Goal: Task Accomplishment & Management: Manage account settings

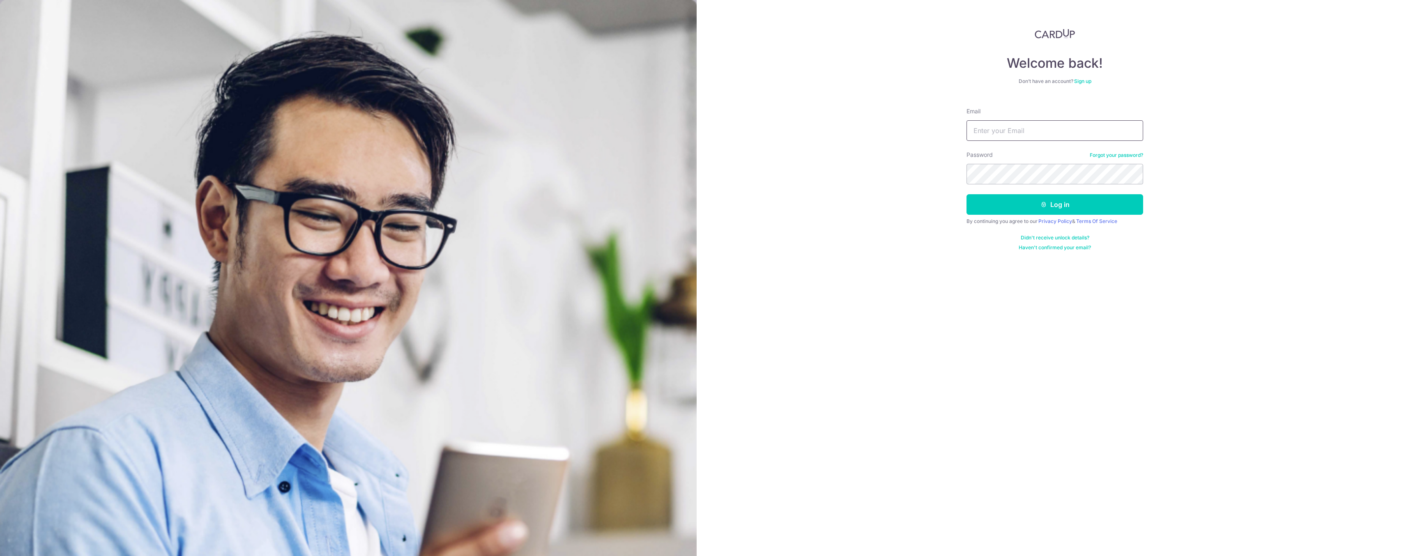
click at [1033, 131] on input "Email" at bounding box center [1054, 130] width 177 height 21
type input "[EMAIL_ADDRESS][DOMAIN_NAME]"
click at [1041, 207] on icon "submit" at bounding box center [1043, 204] width 7 height 7
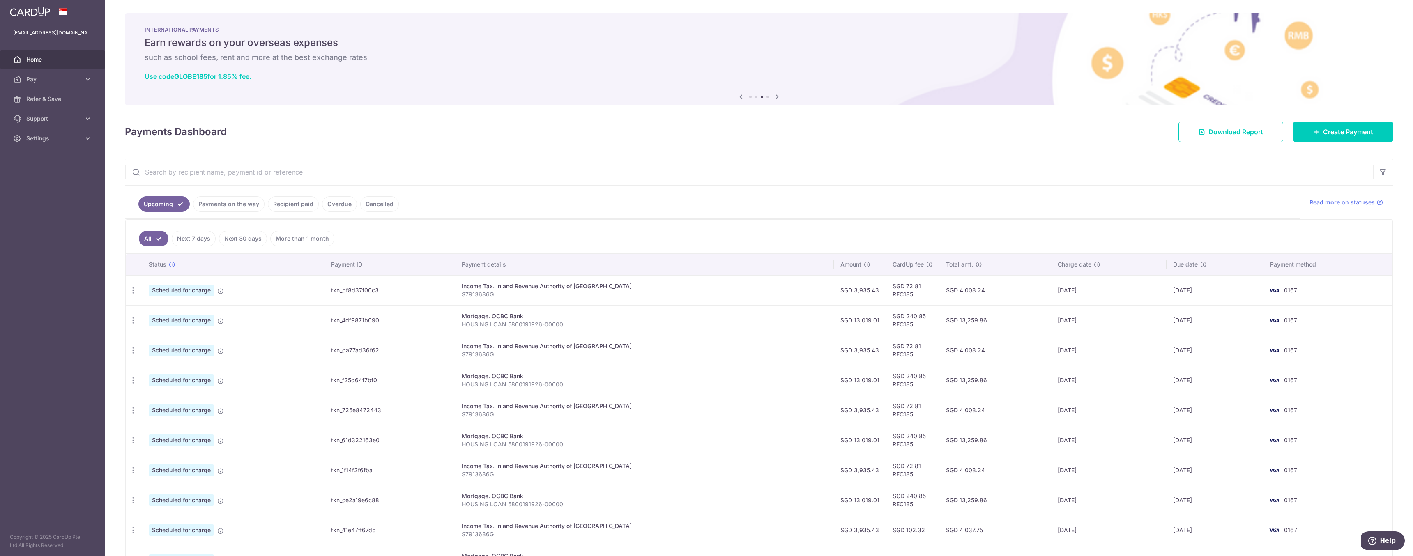
click at [778, 97] on icon at bounding box center [777, 97] width 10 height 10
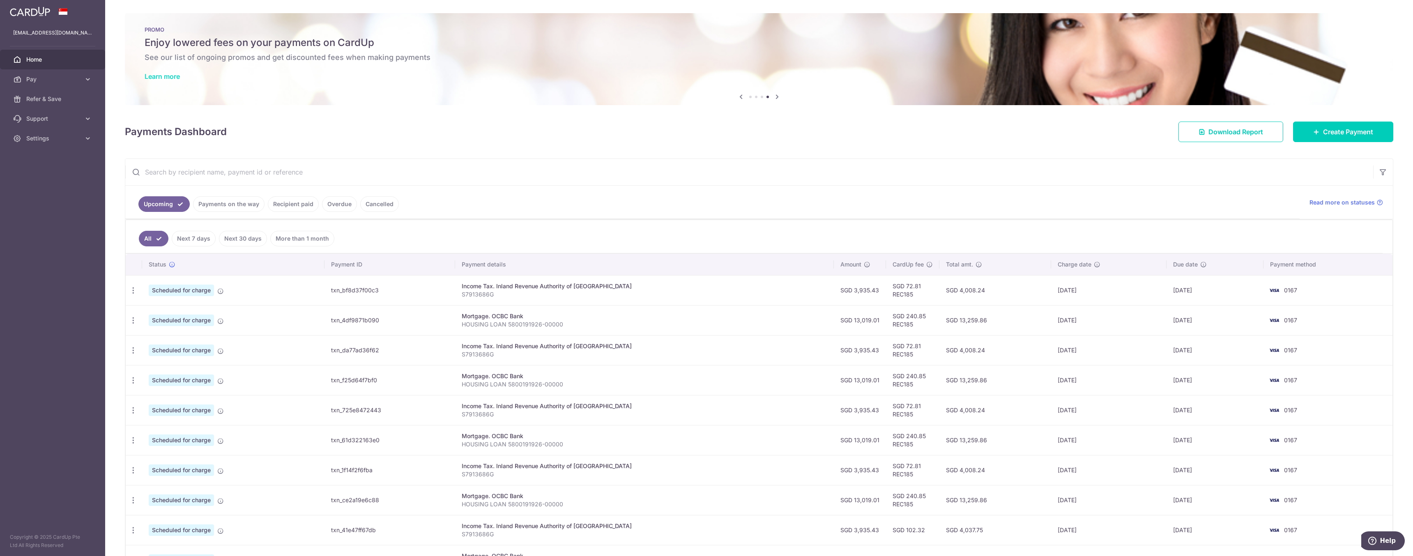
click at [167, 80] on link "Learn more" at bounding box center [162, 76] width 35 height 8
click at [133, 322] on icon "button" at bounding box center [133, 320] width 9 height 9
click at [175, 341] on span "Update payment" at bounding box center [177, 343] width 56 height 10
radio input "true"
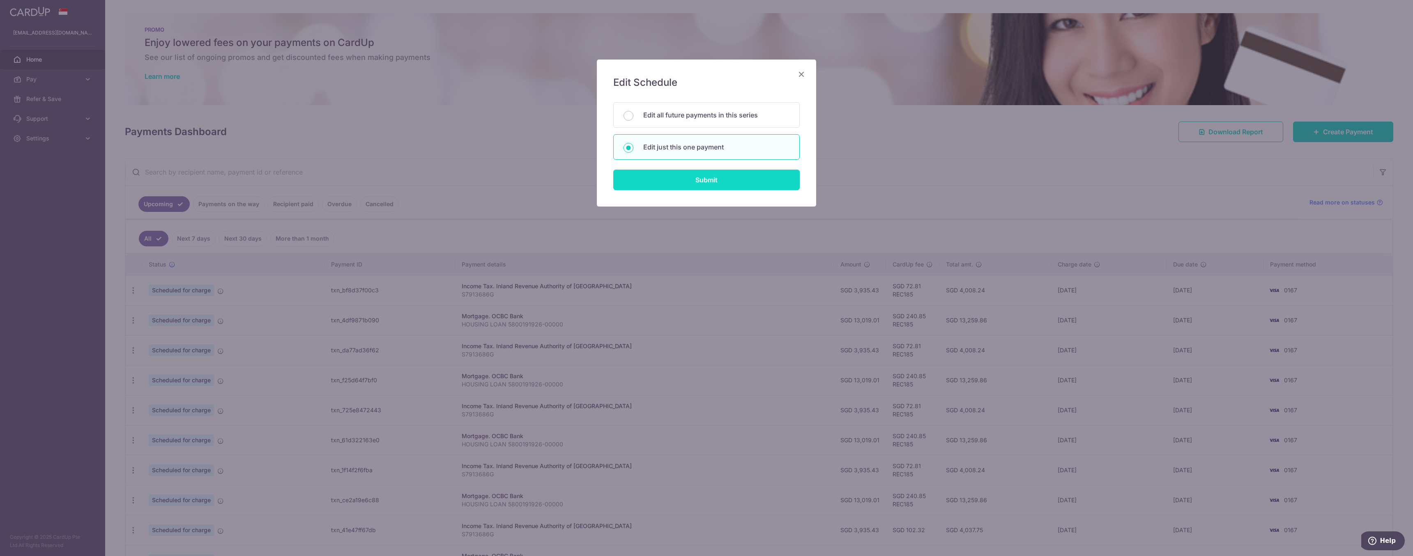
click at [730, 186] on input "Submit" at bounding box center [706, 180] width 186 height 21
radio input "true"
type input "13,019.01"
type input "[DATE]"
type input "HOUSING LOAN 5800191926-00000"
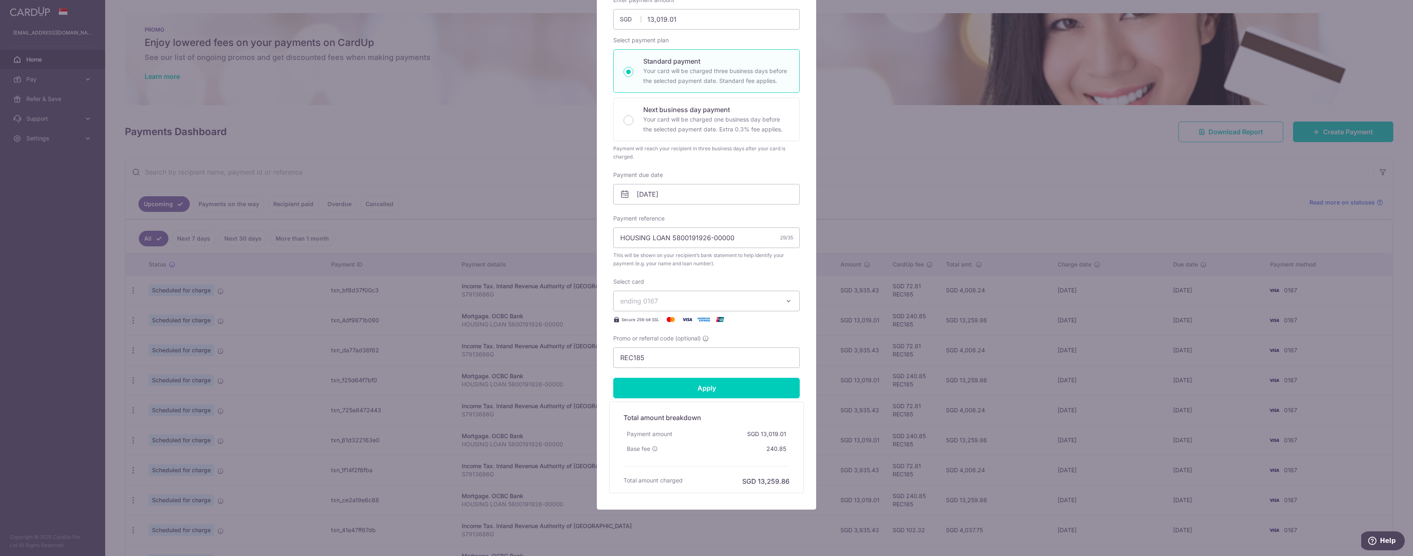
scroll to position [110, 0]
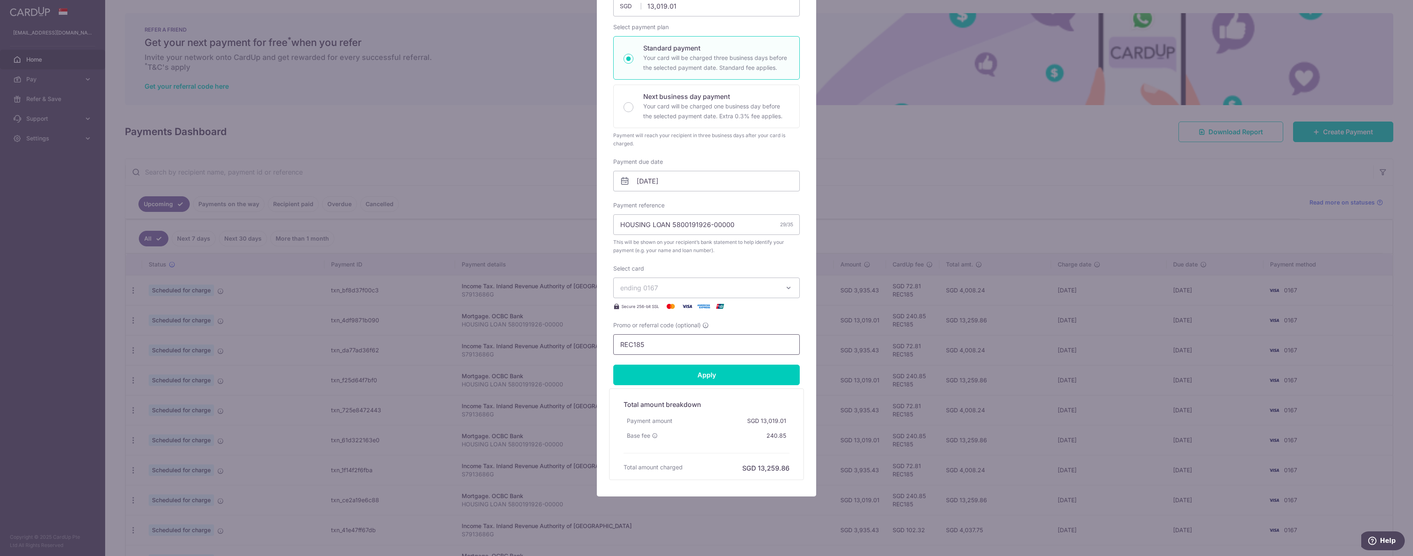
click at [724, 349] on input "REC185" at bounding box center [706, 344] width 186 height 21
paste input "3HOME25R"
type input "3HOME25R"
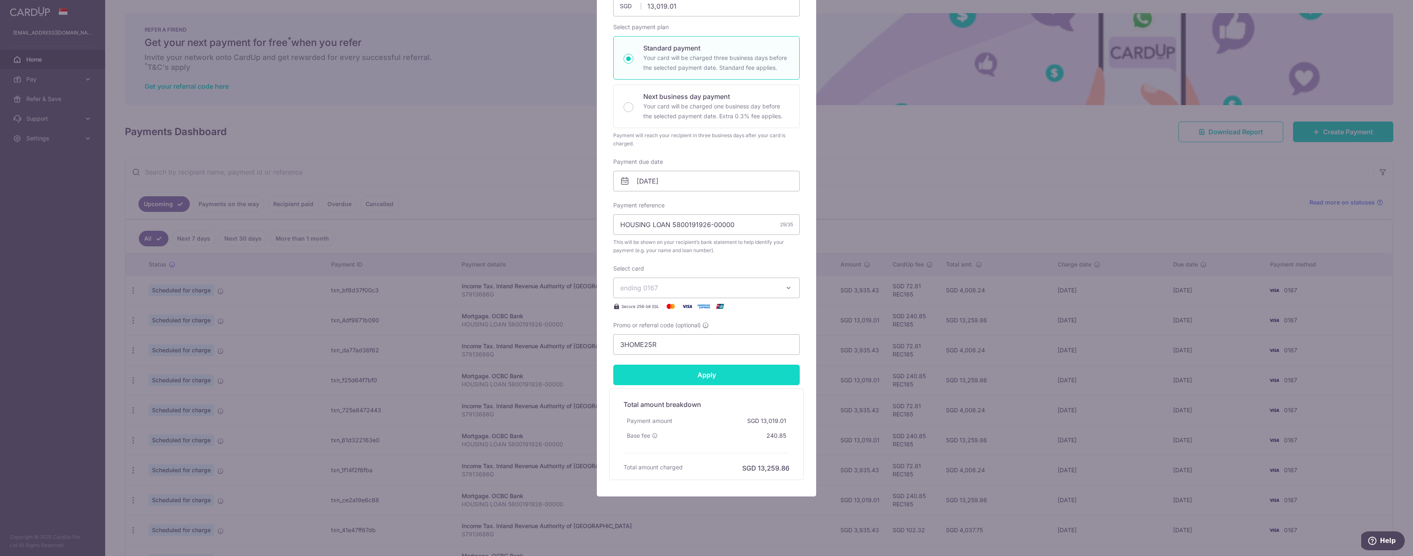
click at [737, 379] on input "Apply" at bounding box center [706, 375] width 186 height 21
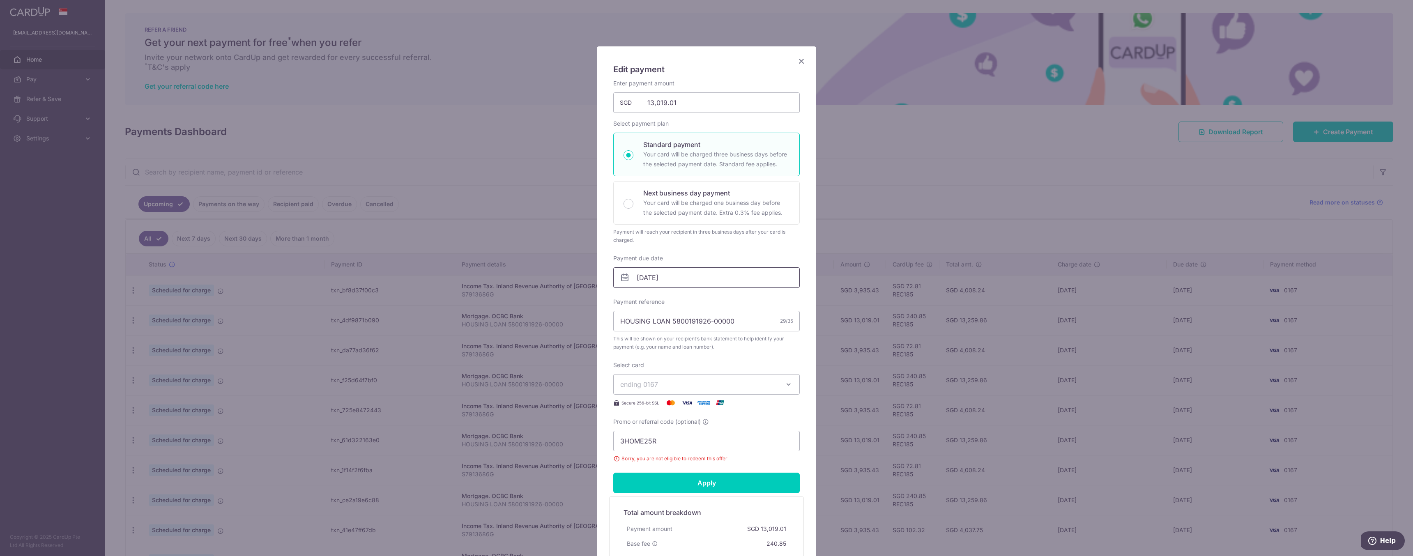
scroll to position [0, 0]
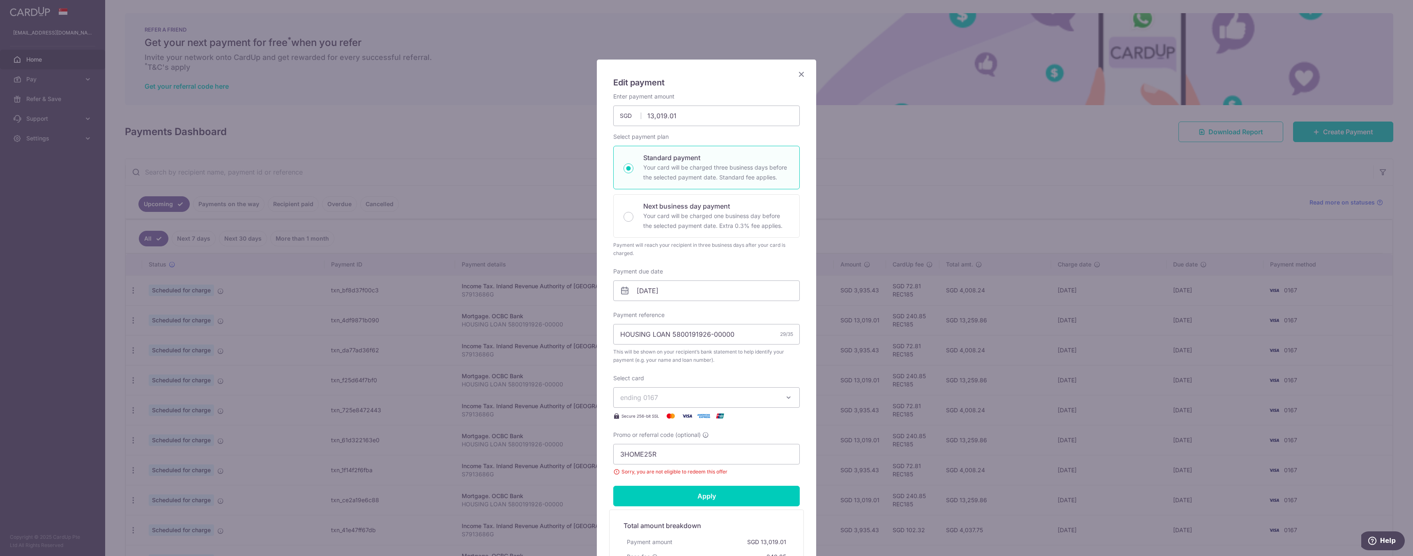
click at [802, 74] on icon "Close" at bounding box center [801, 74] width 10 height 10
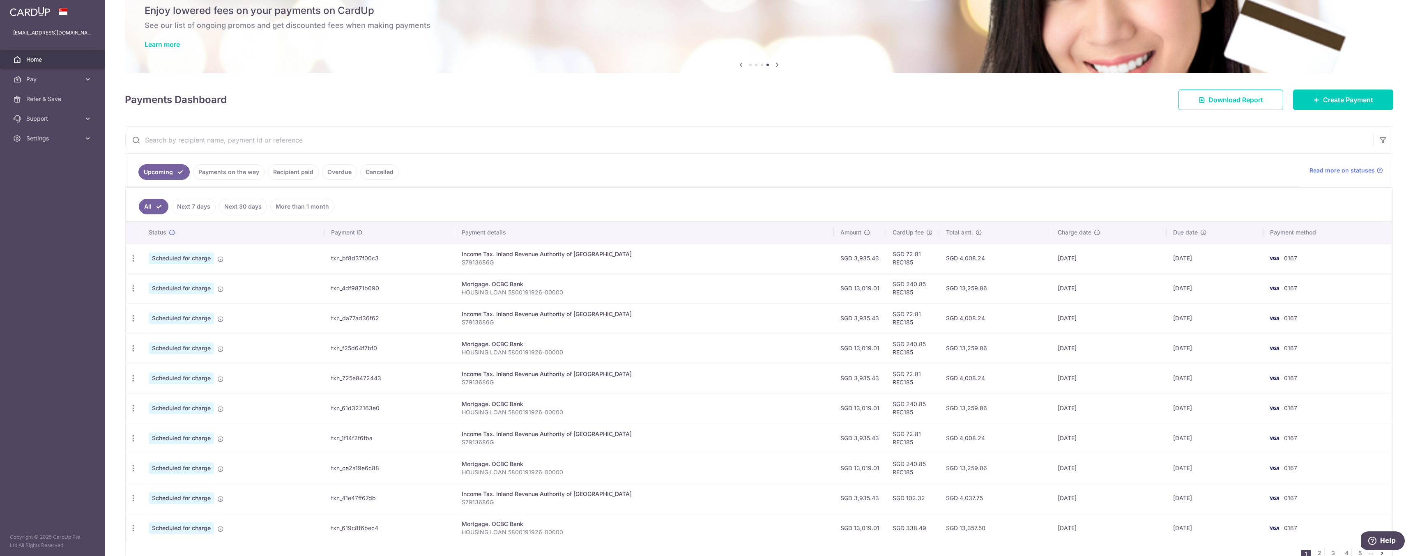
scroll to position [32, 0]
click at [135, 258] on icon "button" at bounding box center [133, 258] width 9 height 9
click at [176, 282] on span "Update payment" at bounding box center [177, 281] width 56 height 10
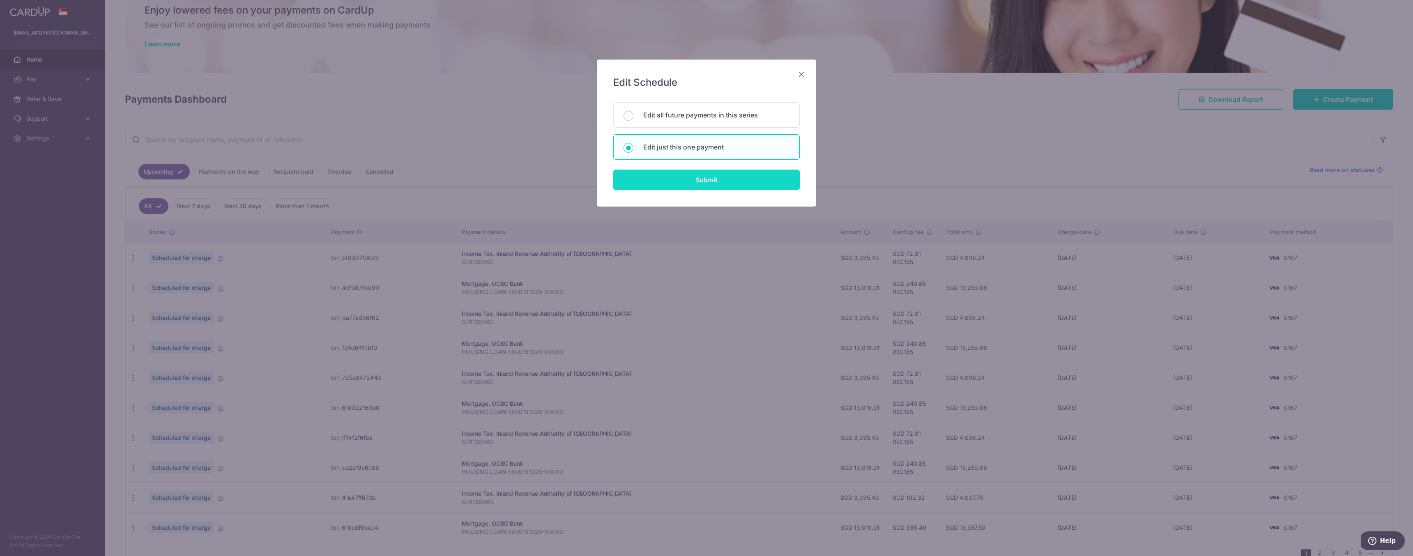
click at [746, 187] on input "Submit" at bounding box center [706, 180] width 186 height 21
radio input "true"
type input "3,935.43"
type input "[DATE]"
type input "S7913686G"
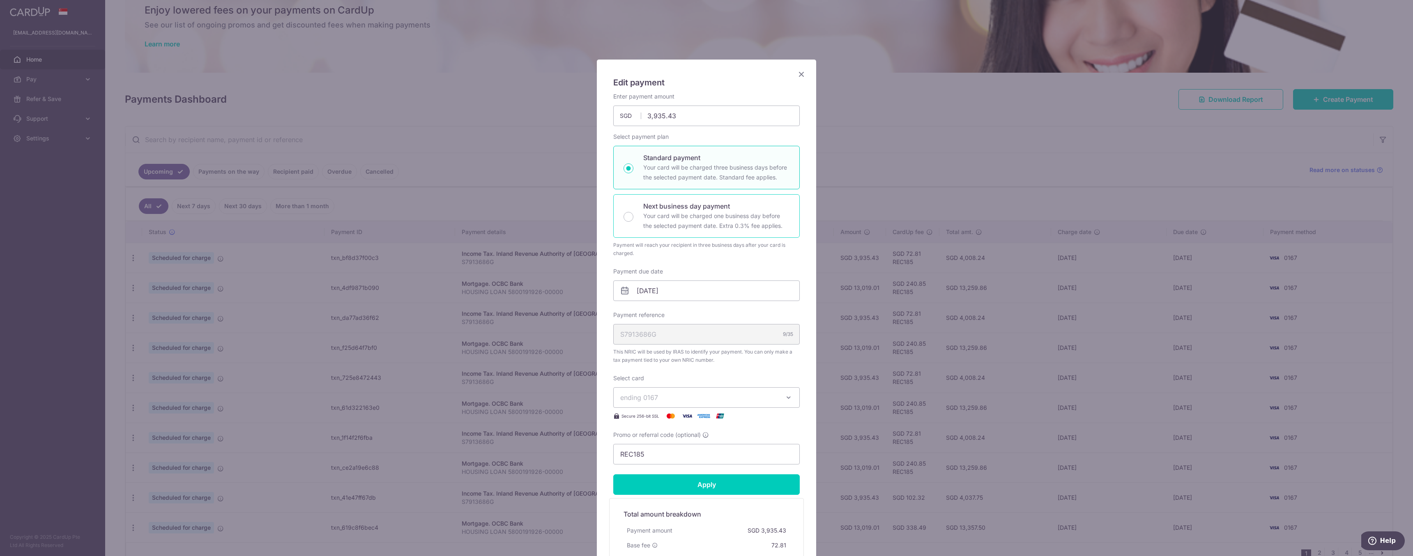
scroll to position [110, 0]
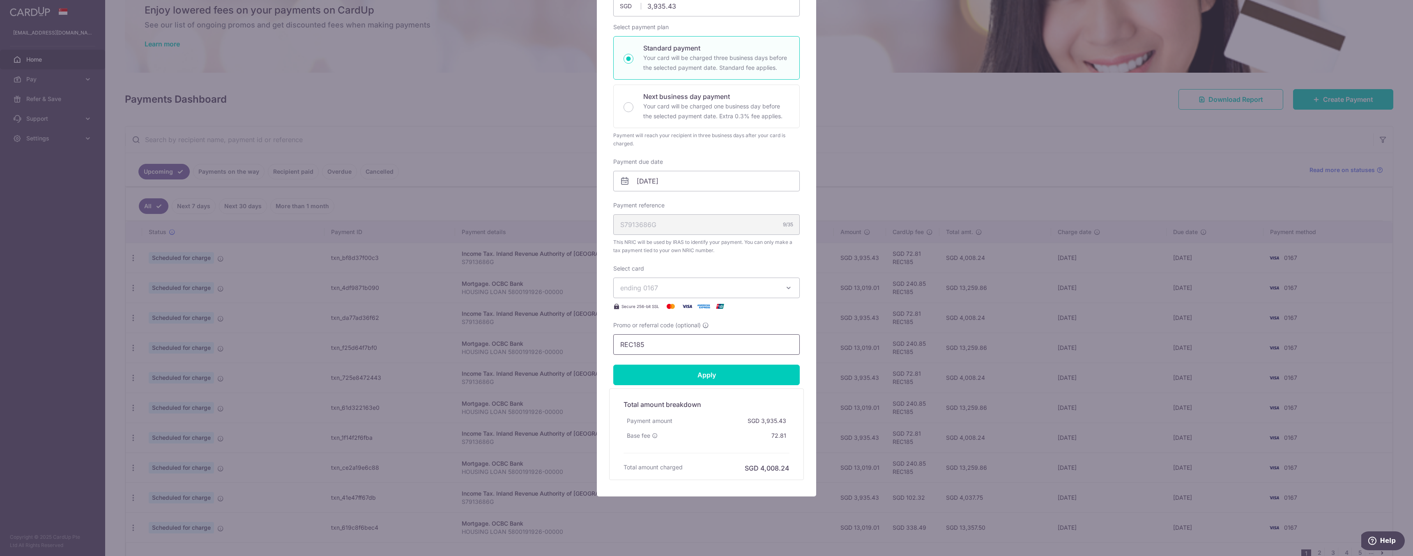
click at [719, 350] on input "REC185" at bounding box center [706, 344] width 186 height 21
paste input "VTAX25R"
type input "VTAX25R"
click at [729, 378] on input "Apply" at bounding box center [706, 375] width 186 height 21
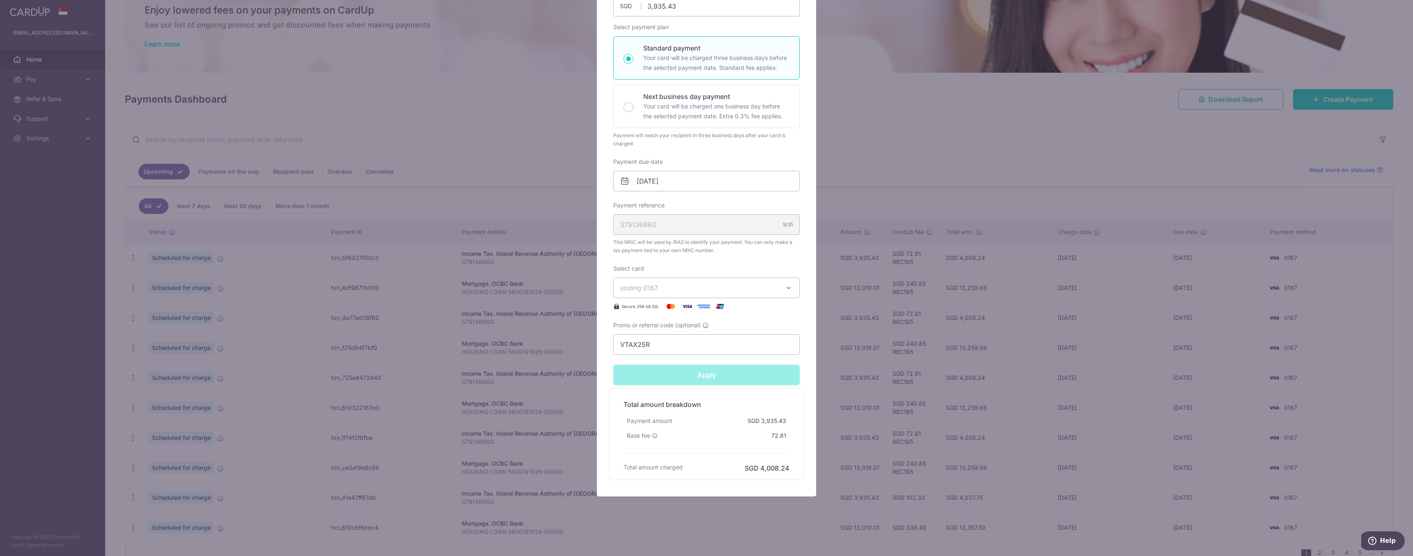
type input "Successfully Applied"
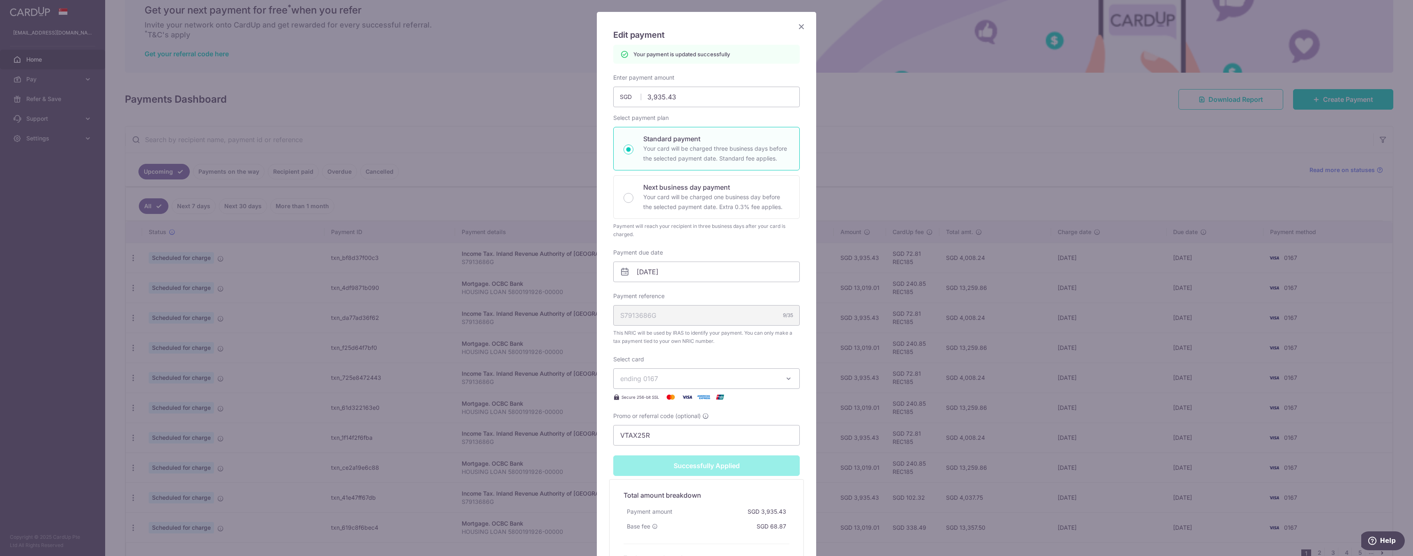
scroll to position [0, 0]
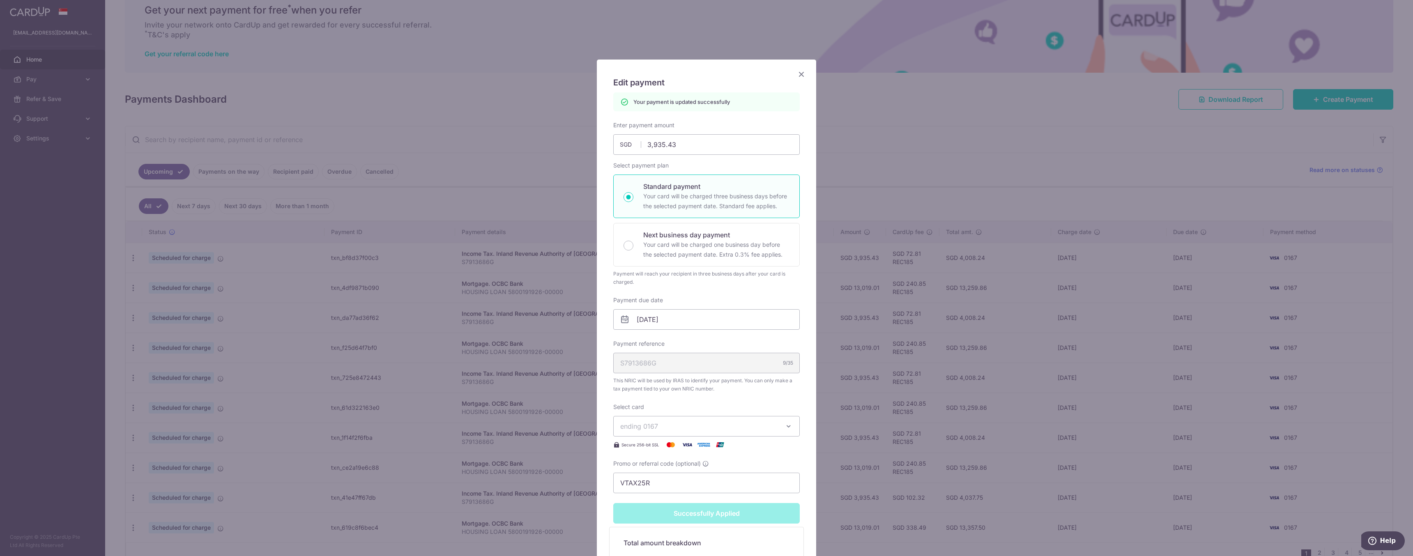
click at [803, 74] on icon "Close" at bounding box center [801, 74] width 10 height 10
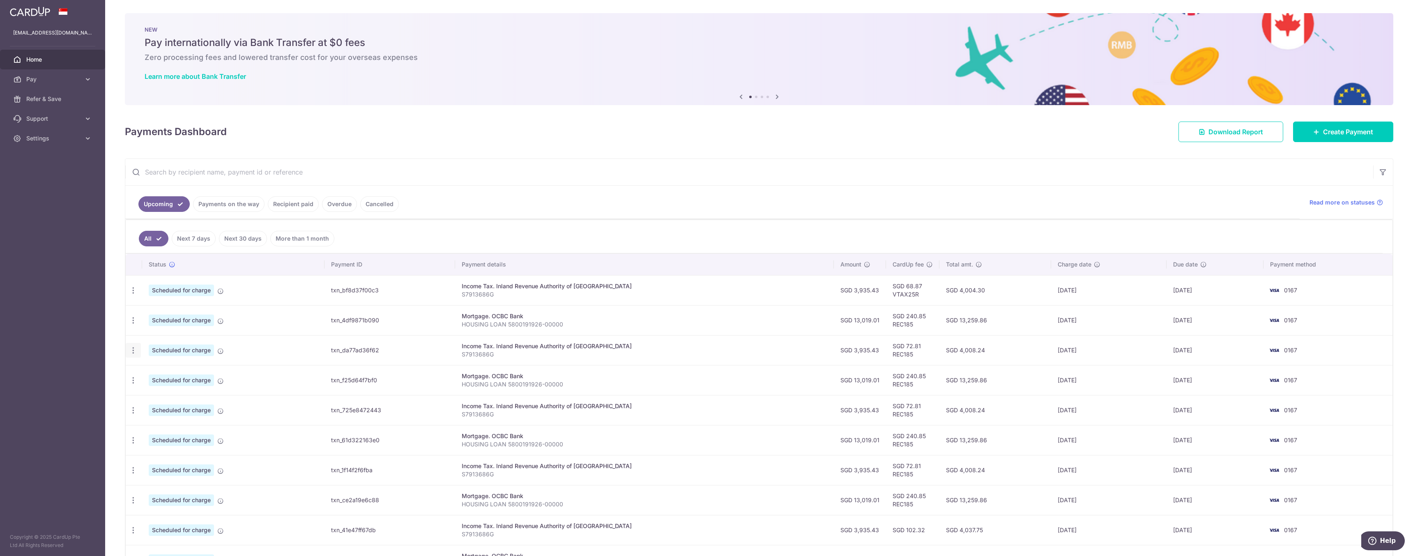
click at [132, 352] on icon "button" at bounding box center [133, 350] width 9 height 9
click at [178, 375] on span "Update payment" at bounding box center [177, 373] width 56 height 10
radio input "true"
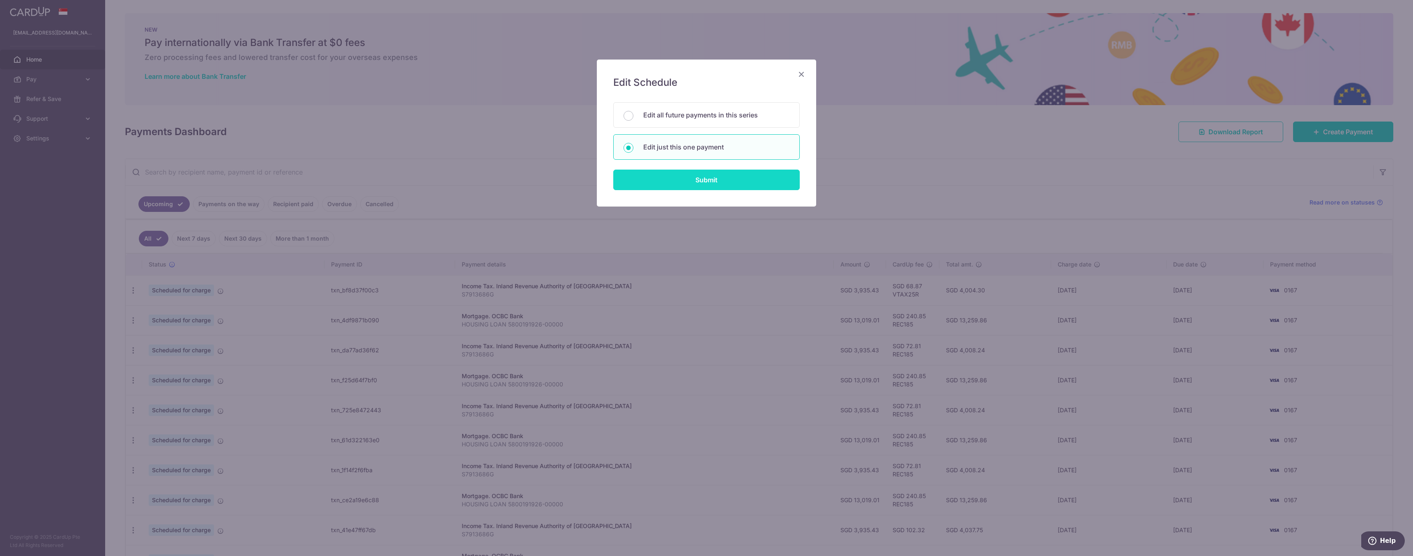
click at [710, 184] on input "Submit" at bounding box center [706, 180] width 186 height 21
radio input "true"
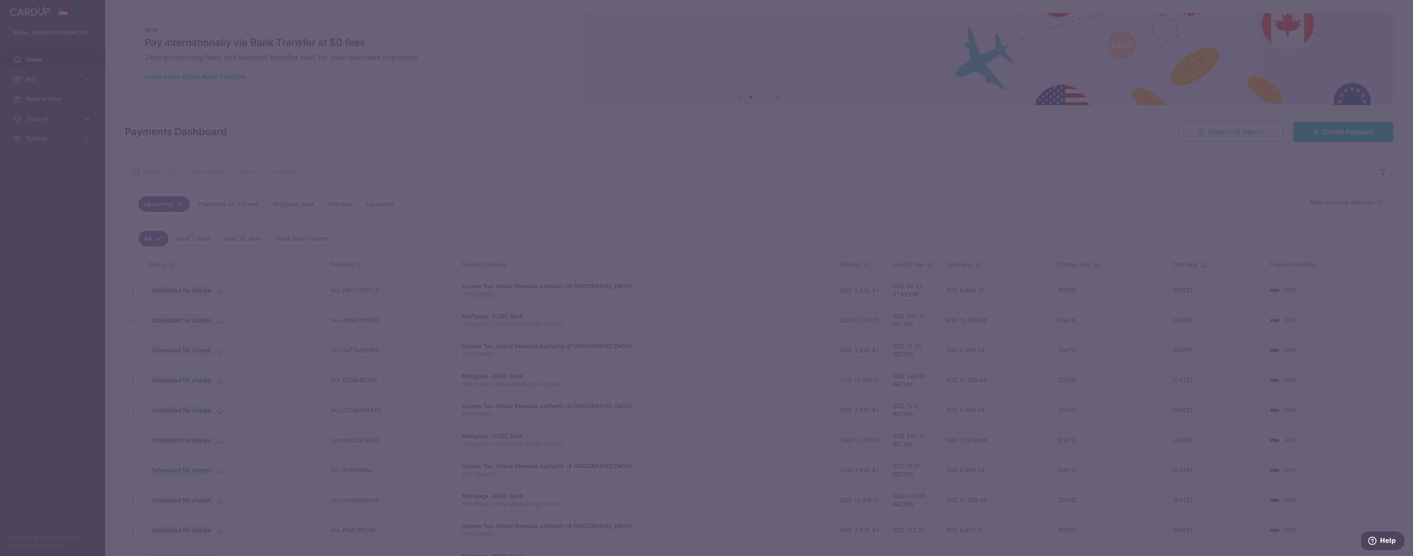
type input "3,935.43"
type input "[DATE]"
type input "S7913686G"
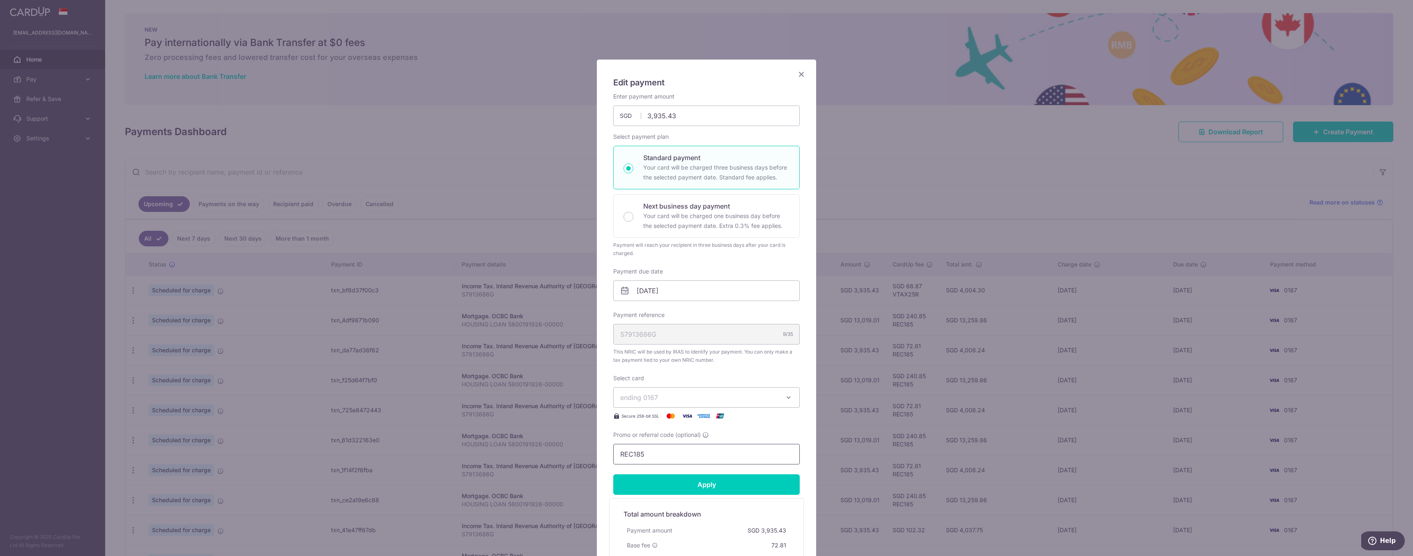
click at [678, 455] on input "REC185" at bounding box center [706, 454] width 186 height 21
paste input "VTAX25R"
type input "VTAX25R"
click at [707, 487] on input "Apply" at bounding box center [706, 484] width 186 height 21
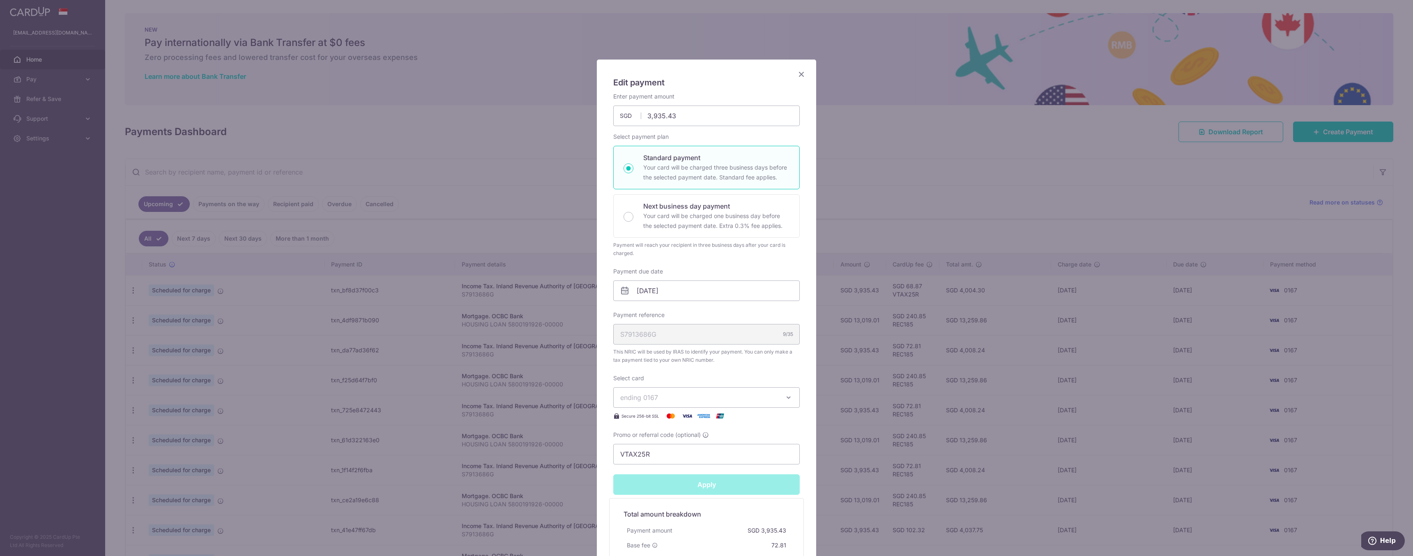
type input "Successfully Applied"
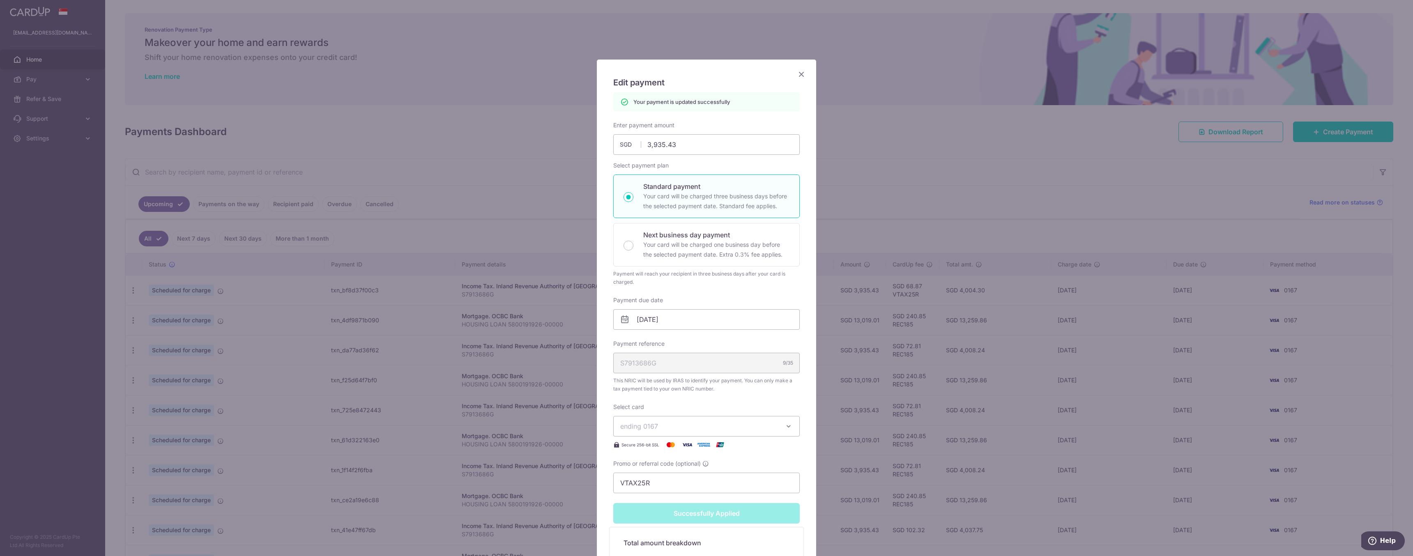
click at [803, 75] on icon "Close" at bounding box center [801, 74] width 10 height 10
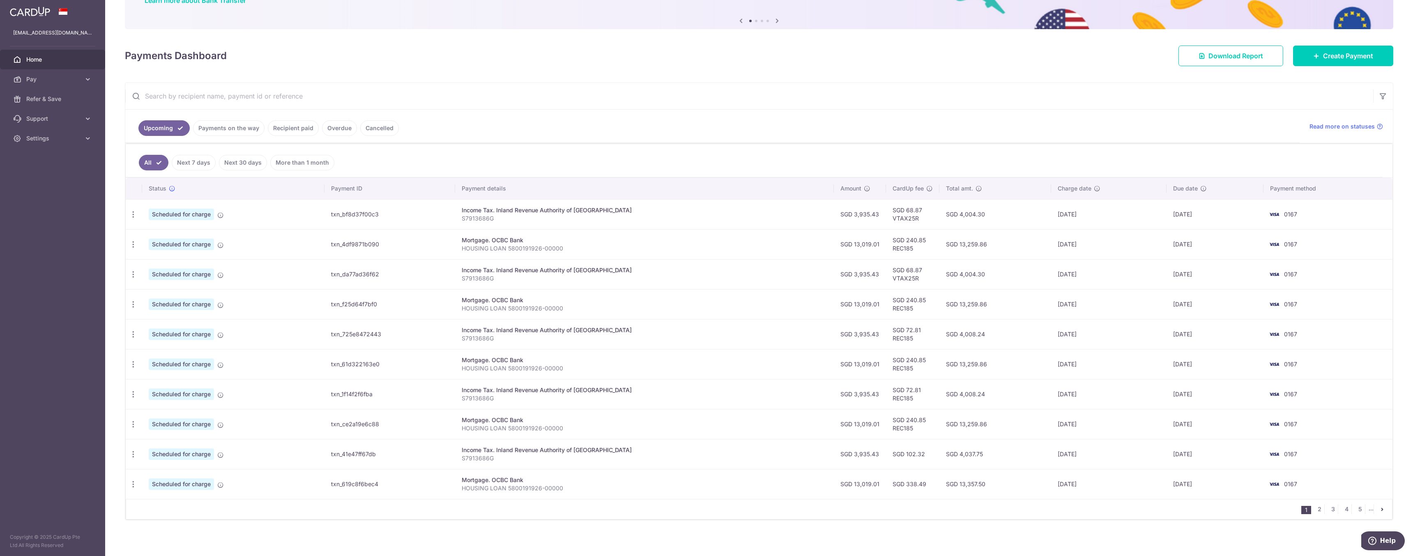
scroll to position [77, 0]
click at [131, 332] on icon "button" at bounding box center [133, 333] width 9 height 9
click at [178, 357] on span "Update payment" at bounding box center [177, 356] width 56 height 10
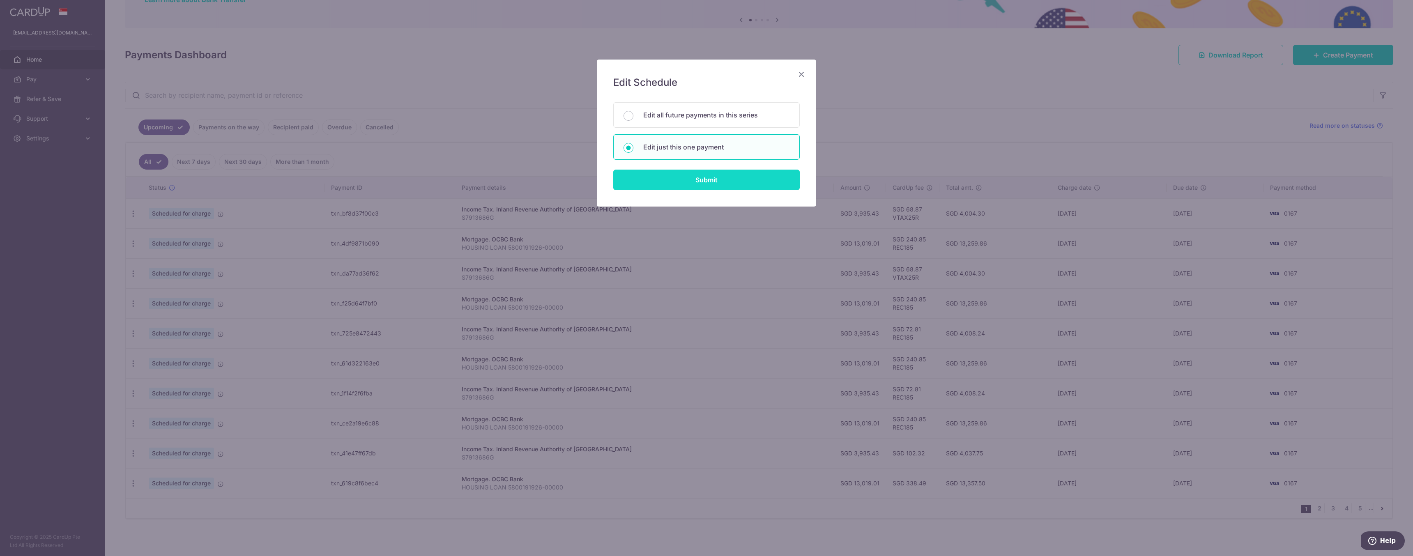
click at [757, 181] on input "Submit" at bounding box center [706, 180] width 186 height 21
radio input "true"
type input "3,935.43"
type input "[DATE]"
type input "S7913686G"
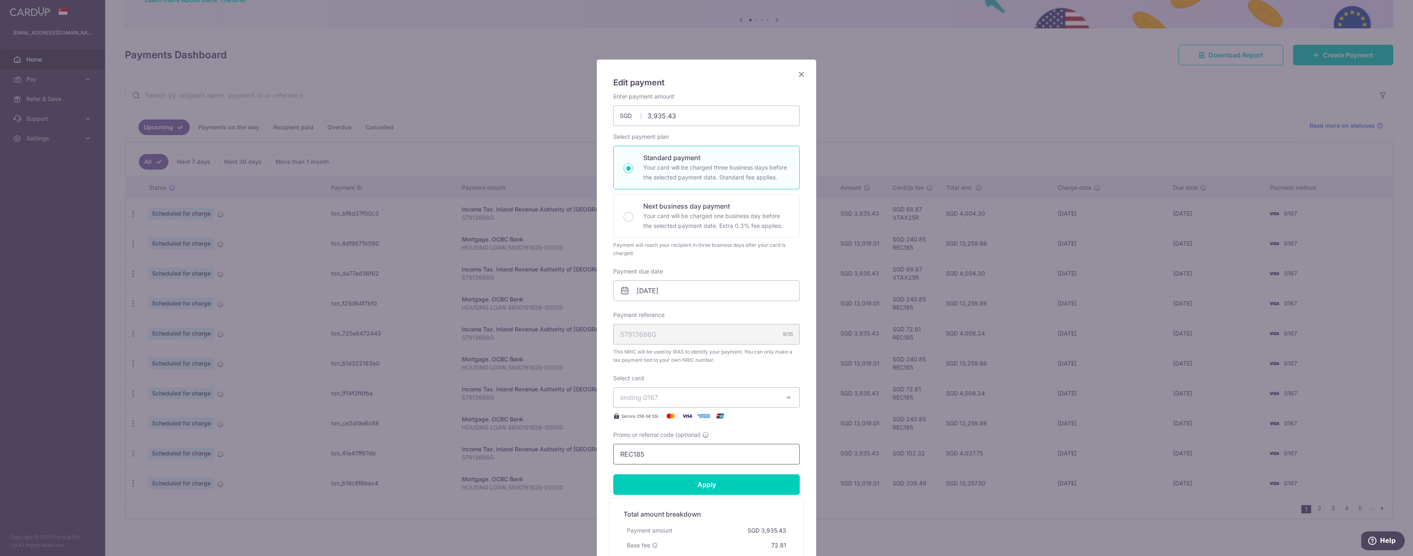
click at [682, 453] on input "REC185" at bounding box center [706, 454] width 186 height 21
paste input "VTAX25R"
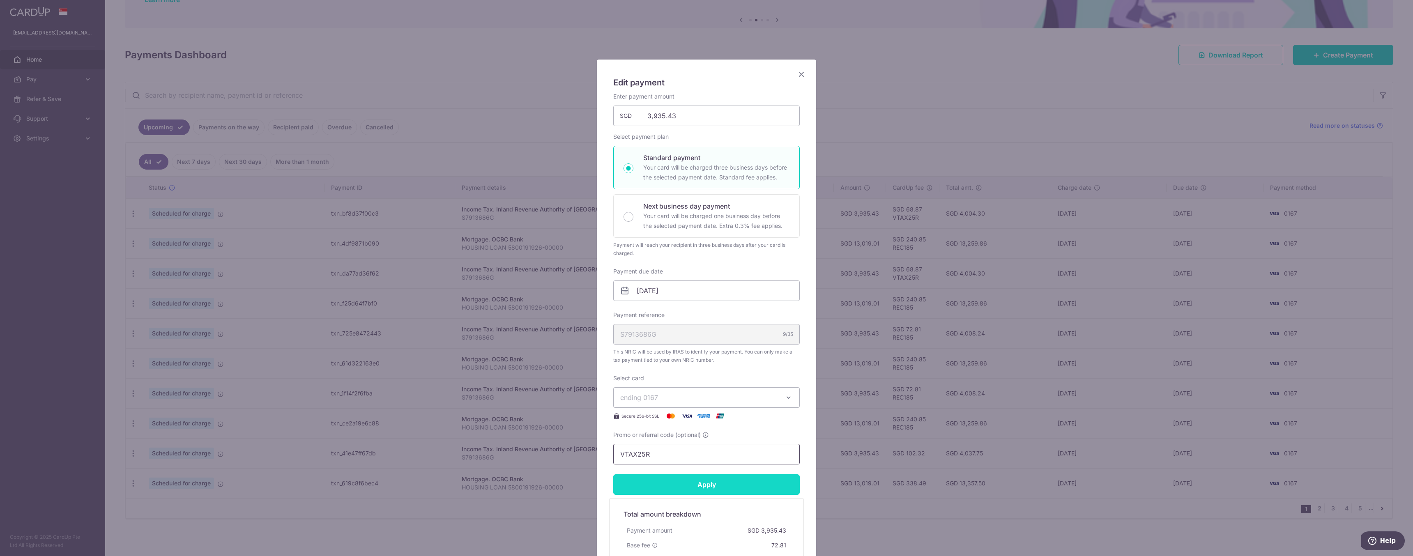
type input "VTAX25R"
click at [726, 487] on input "Apply" at bounding box center [706, 484] width 186 height 21
type input "Successfully Applied"
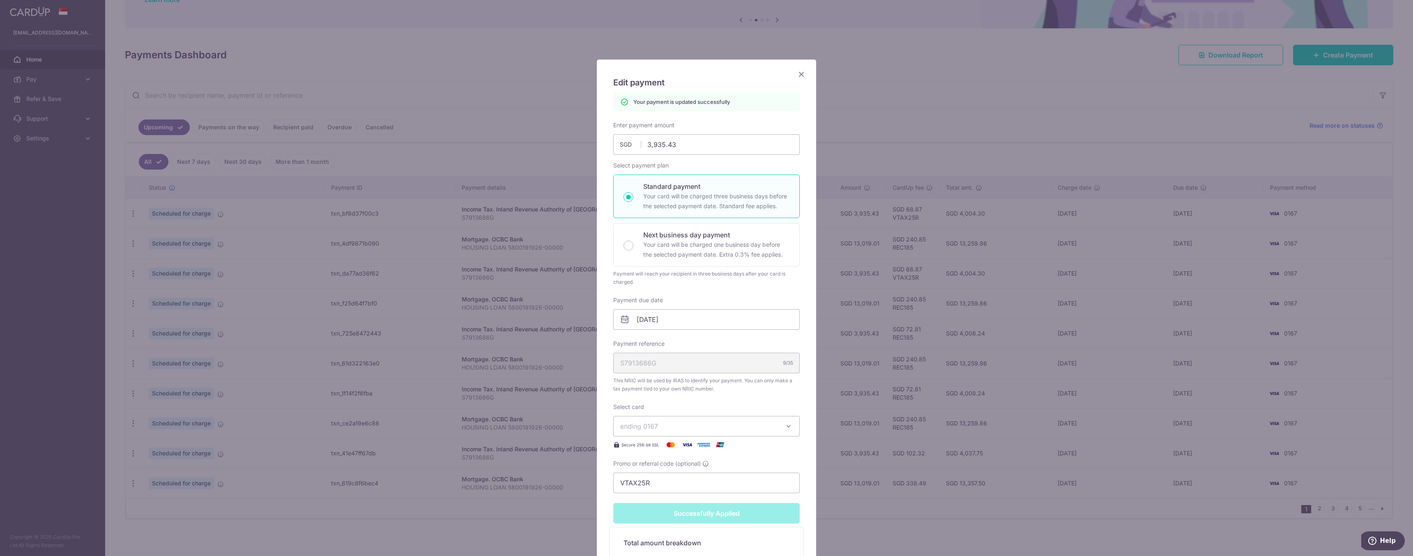
drag, startPoint x: 800, startPoint y: 74, endPoint x: 802, endPoint y: 82, distance: 8.2
click at [800, 75] on icon "Close" at bounding box center [801, 74] width 10 height 10
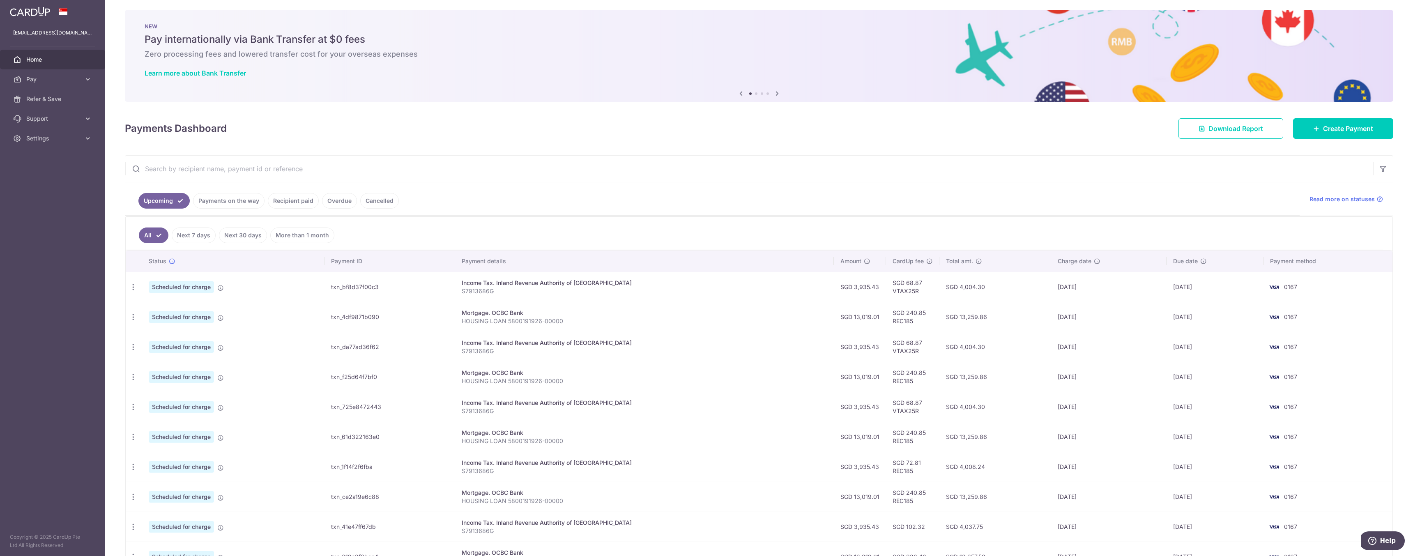
scroll to position [4, 0]
click at [1339, 130] on span "Create Payment" at bounding box center [1348, 128] width 50 height 10
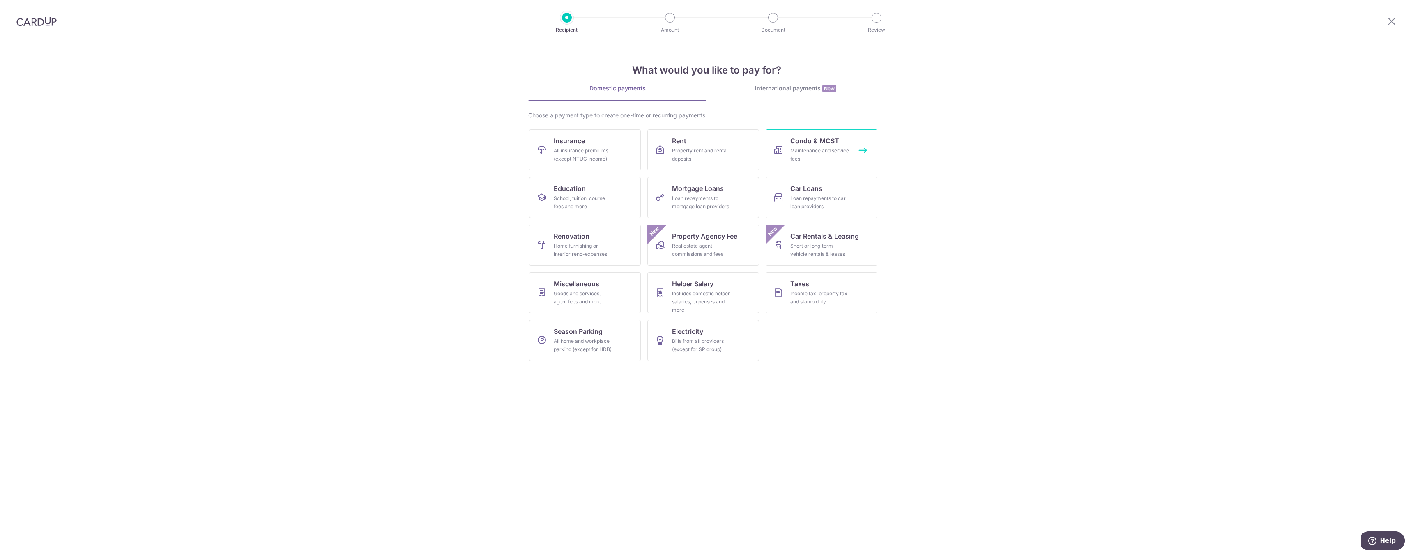
click at [827, 157] on div "Maintenance and service fees" at bounding box center [819, 155] width 59 height 16
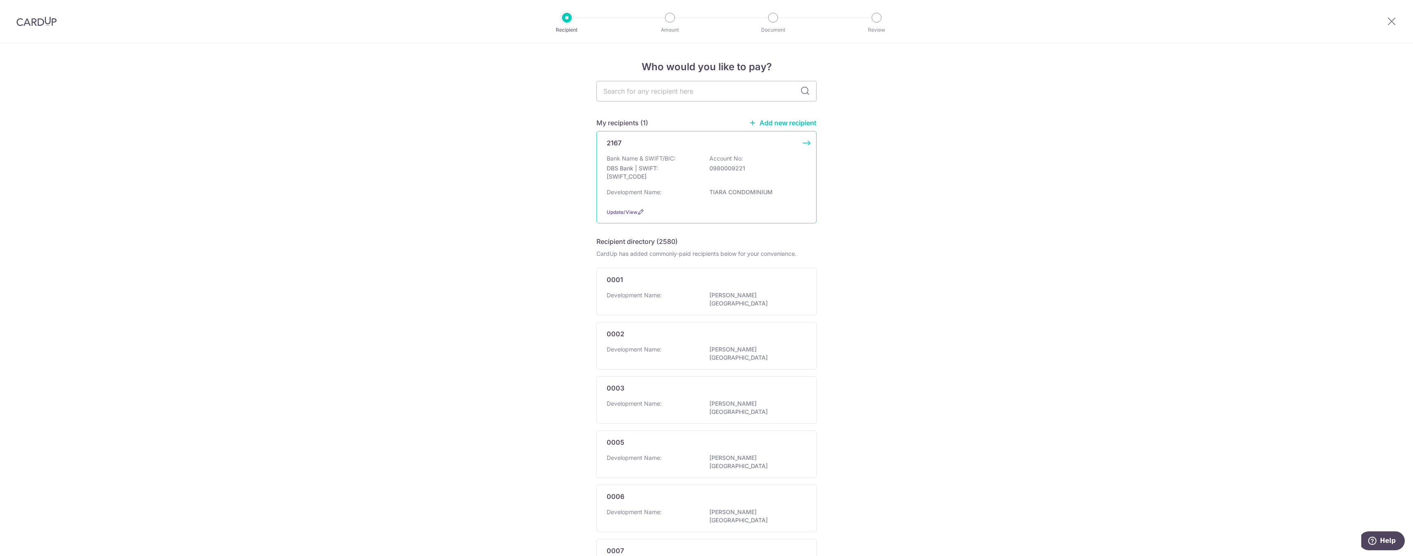
click at [789, 171] on p "0980009221" at bounding box center [755, 168] width 92 height 8
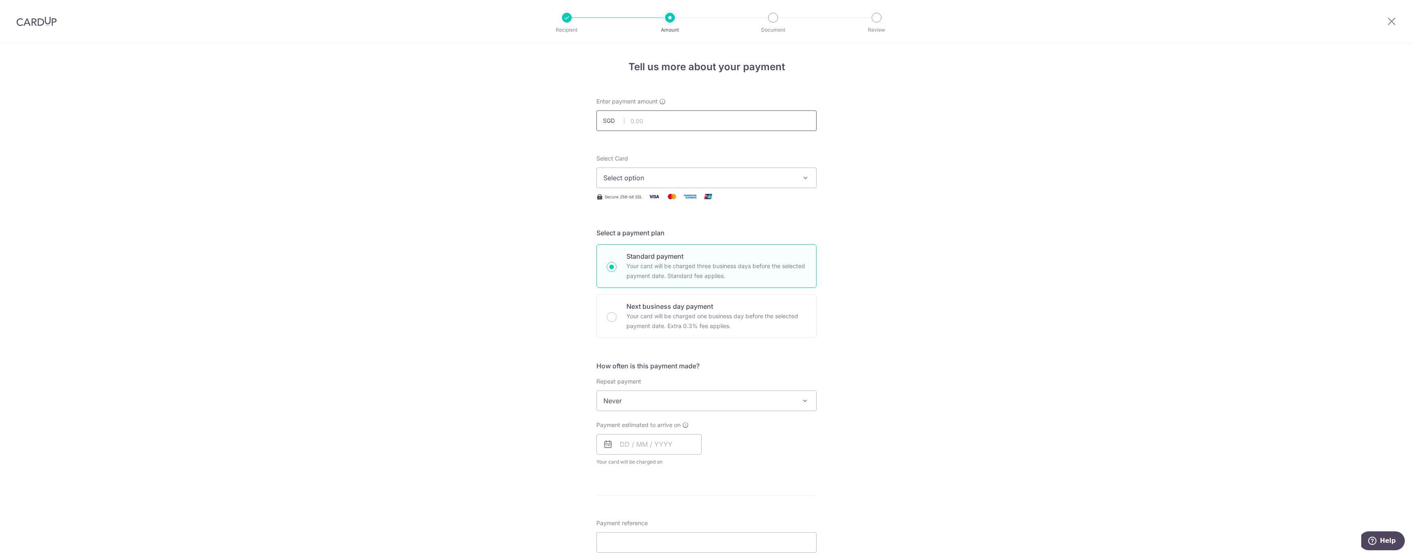
click at [740, 125] on input "text" at bounding box center [706, 120] width 220 height 21
type input "1,661.16"
click at [690, 175] on span "Select option" at bounding box center [698, 178] width 191 height 10
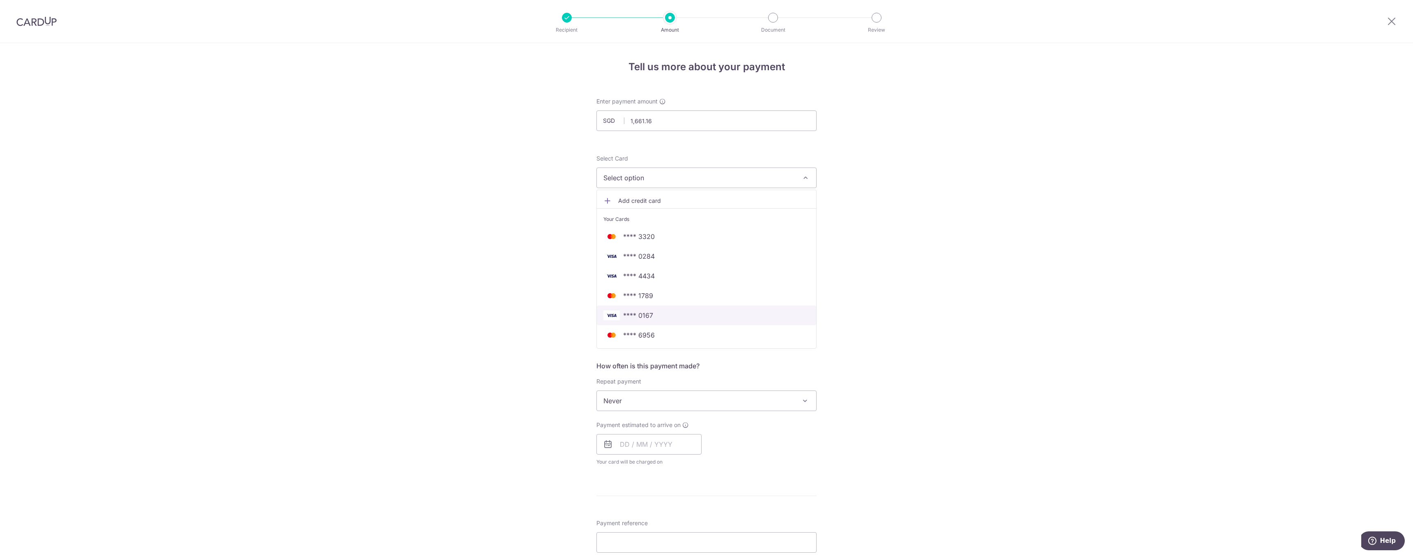
click at [685, 314] on span "**** 0167" at bounding box center [706, 315] width 206 height 10
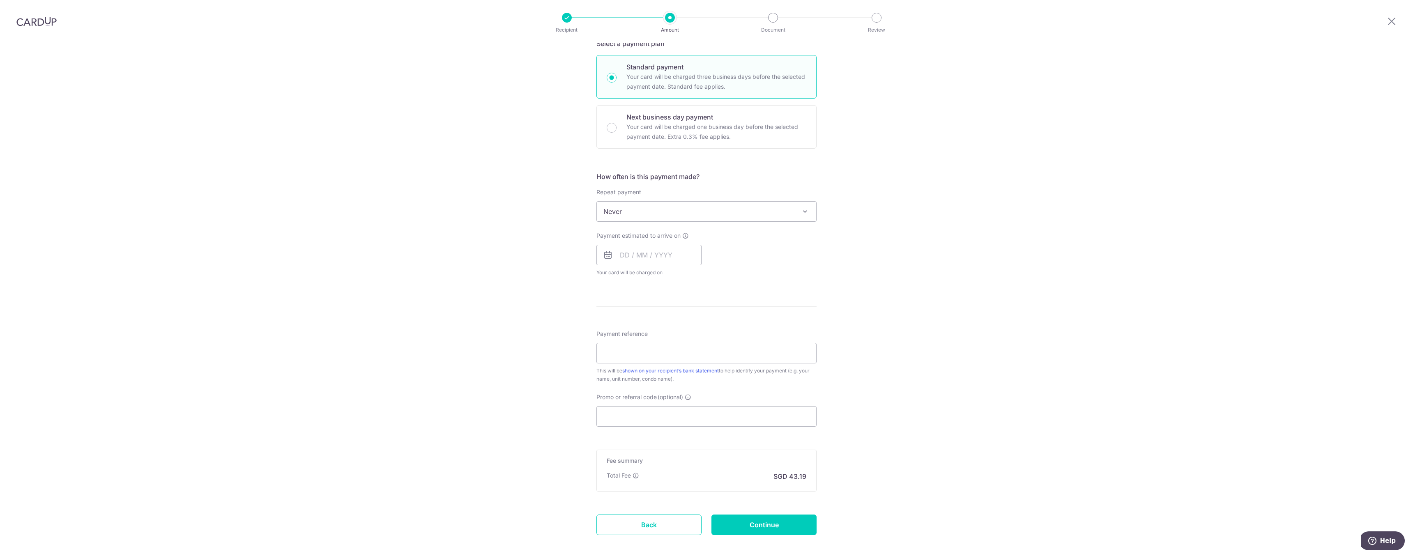
scroll to position [191, 0]
click at [768, 214] on span "Never" at bounding box center [706, 210] width 219 height 20
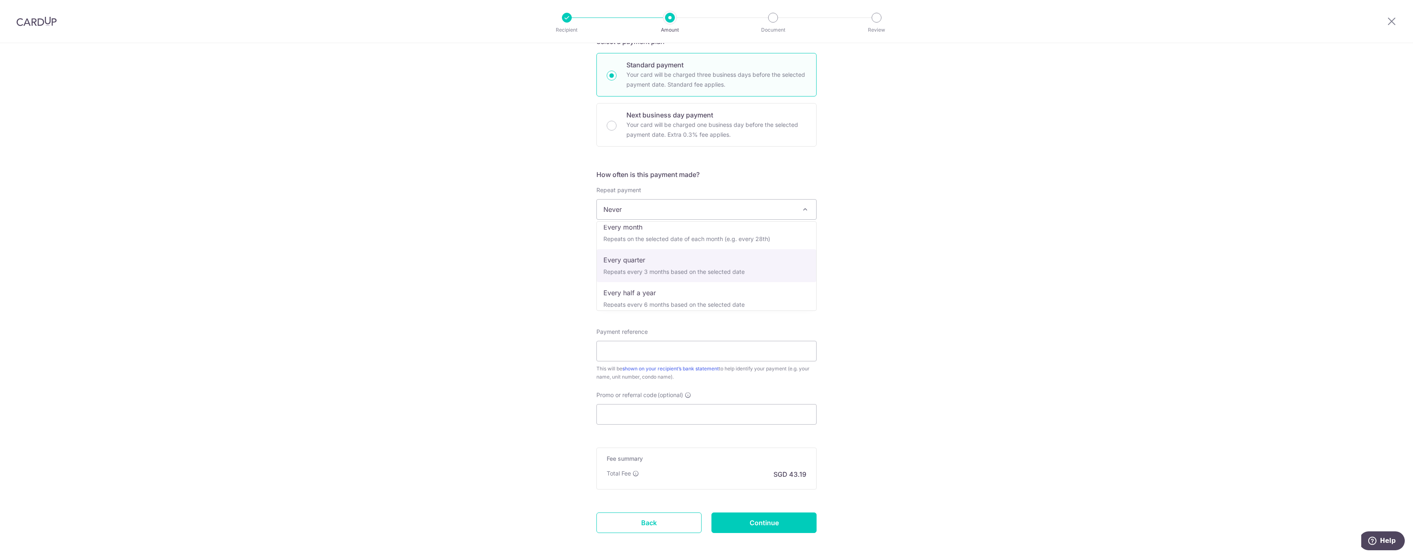
scroll to position [76, 0]
select select "4"
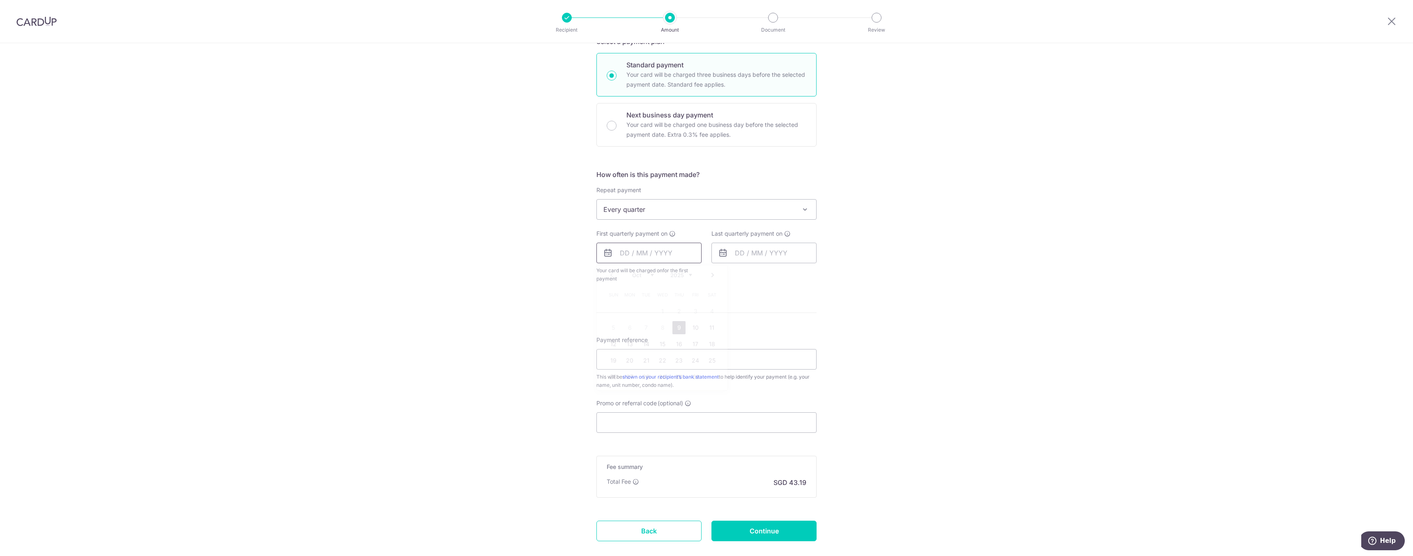
click at [671, 255] on input "text" at bounding box center [648, 253] width 105 height 21
click at [680, 329] on link "9" at bounding box center [678, 327] width 13 height 13
type input "09/10/2025"
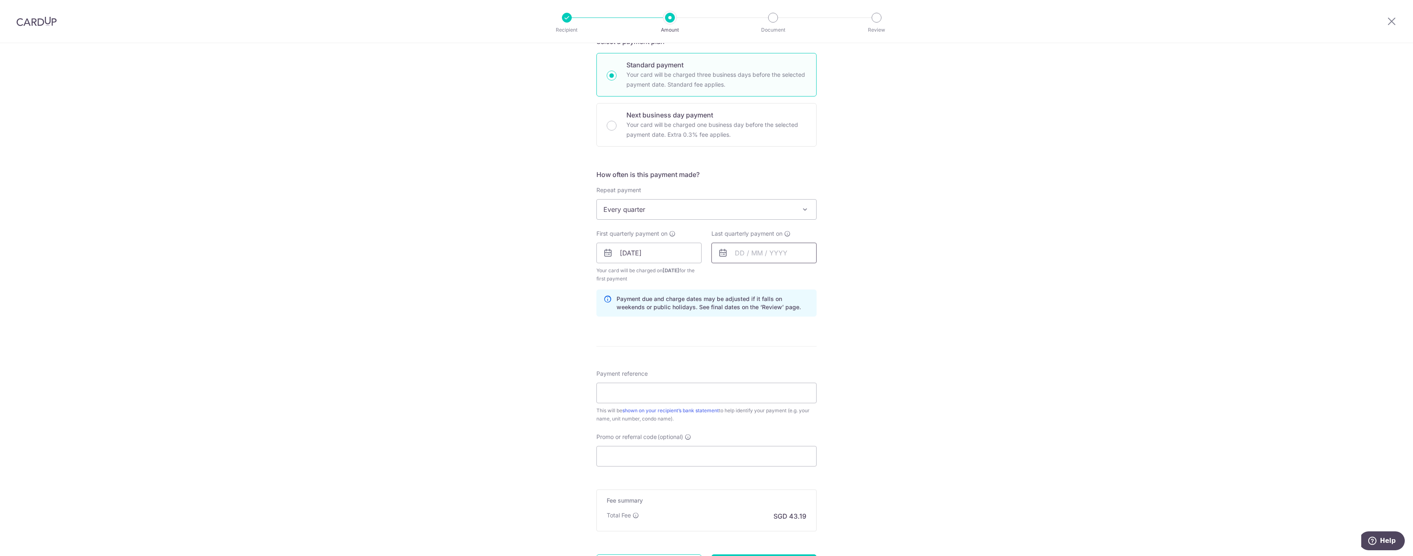
click at [795, 253] on input "text" at bounding box center [763, 253] width 105 height 21
click at [830, 276] on link "Next" at bounding box center [828, 275] width 10 height 10
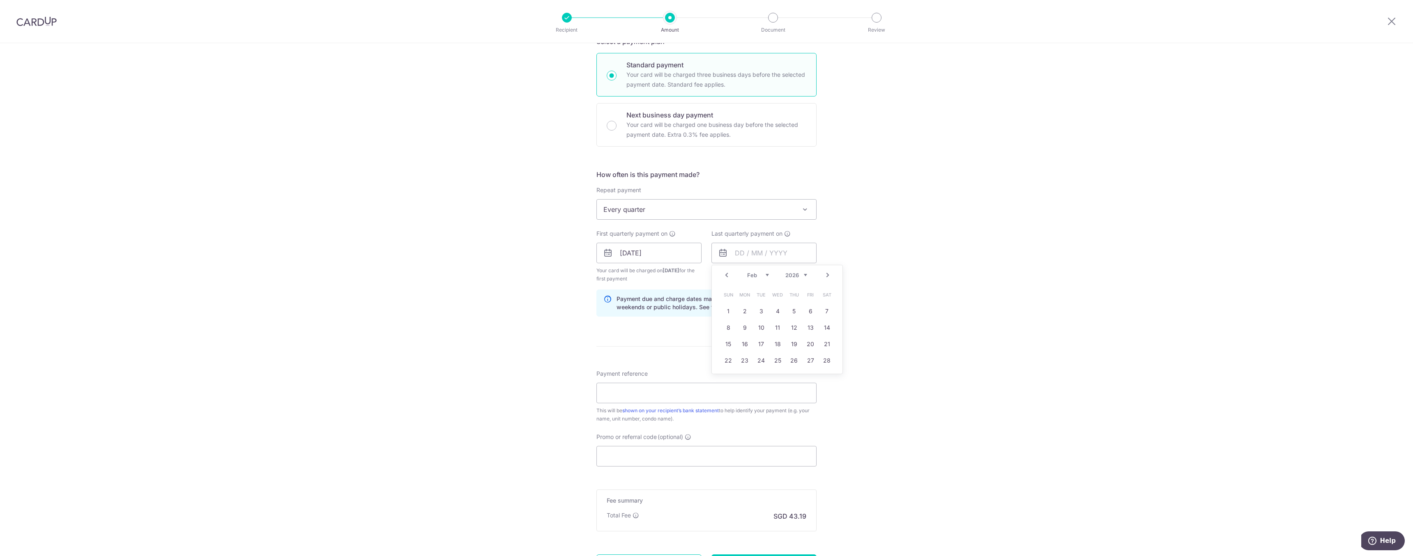
click at [830, 276] on link "Next" at bounding box center [828, 275] width 10 height 10
click at [761, 376] on link "30" at bounding box center [760, 376] width 13 height 13
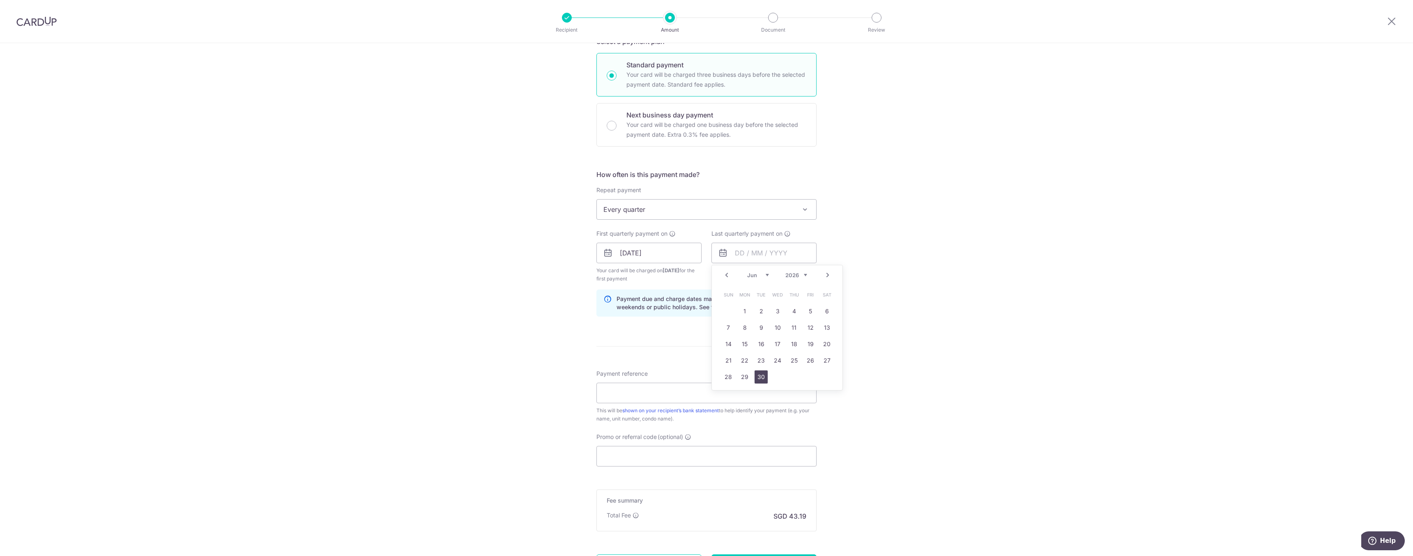
type input "30/06/2026"
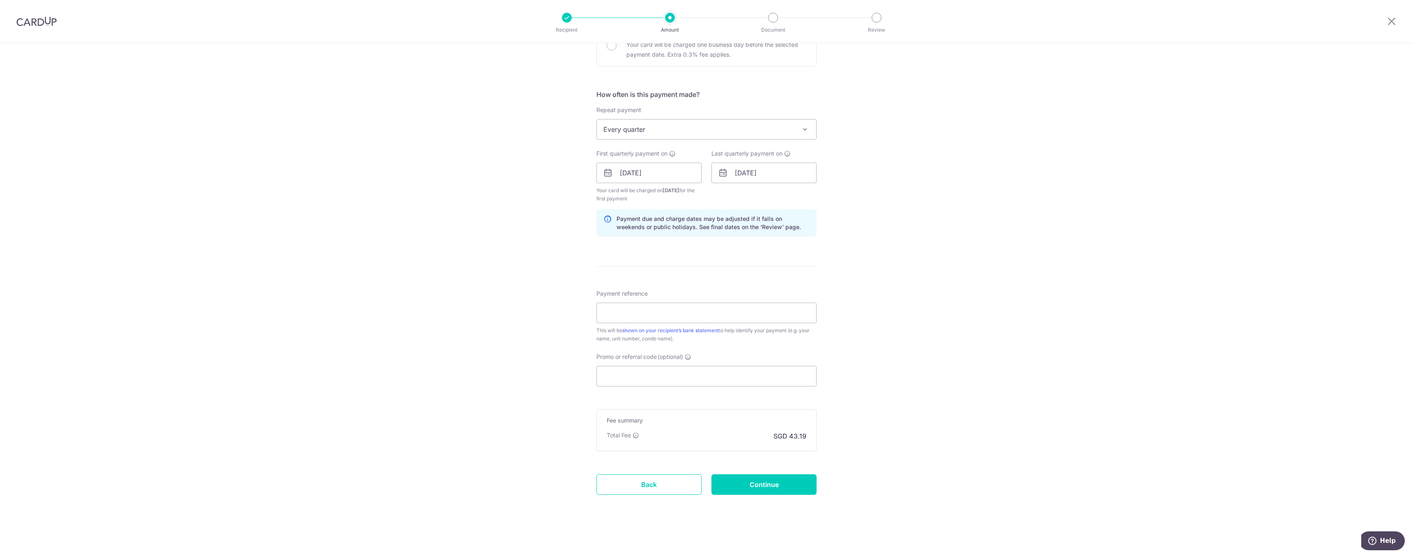
scroll to position [272, 0]
click at [767, 313] on input "Payment reference" at bounding box center [706, 312] width 220 height 21
click at [686, 315] on input "Payment reference" at bounding box center [706, 312] width 220 height 21
type input "BLK 01 UNIT 08-06"
click at [793, 379] on input "Promo or referral code (optional)" at bounding box center [706, 376] width 220 height 21
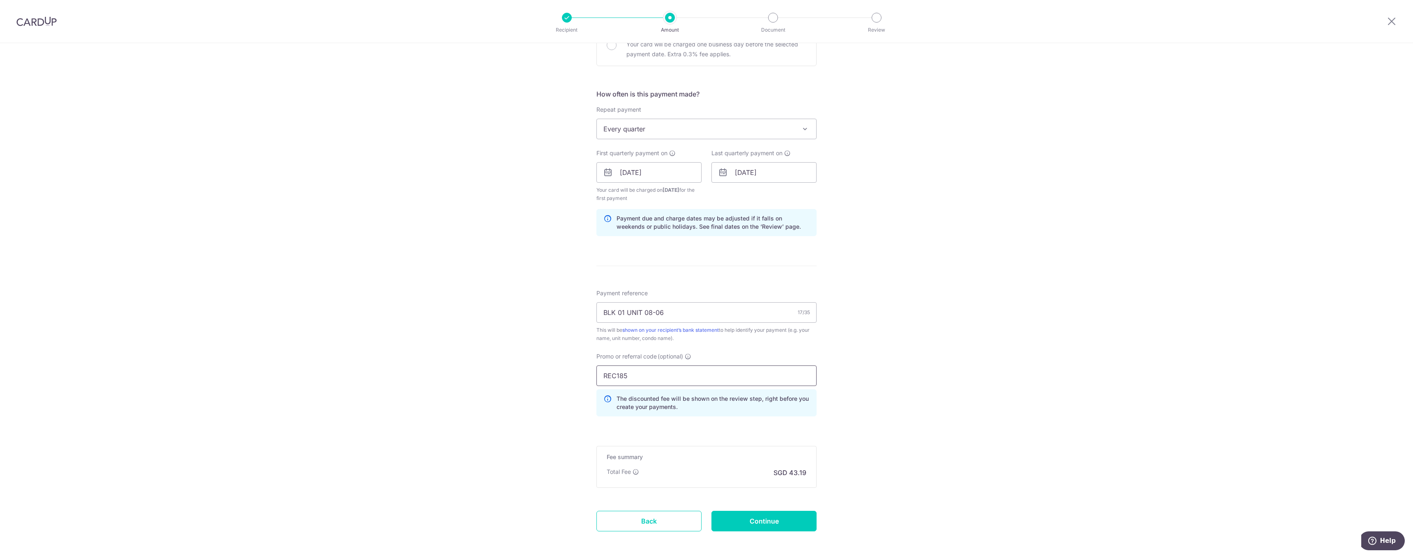
type input "REC185"
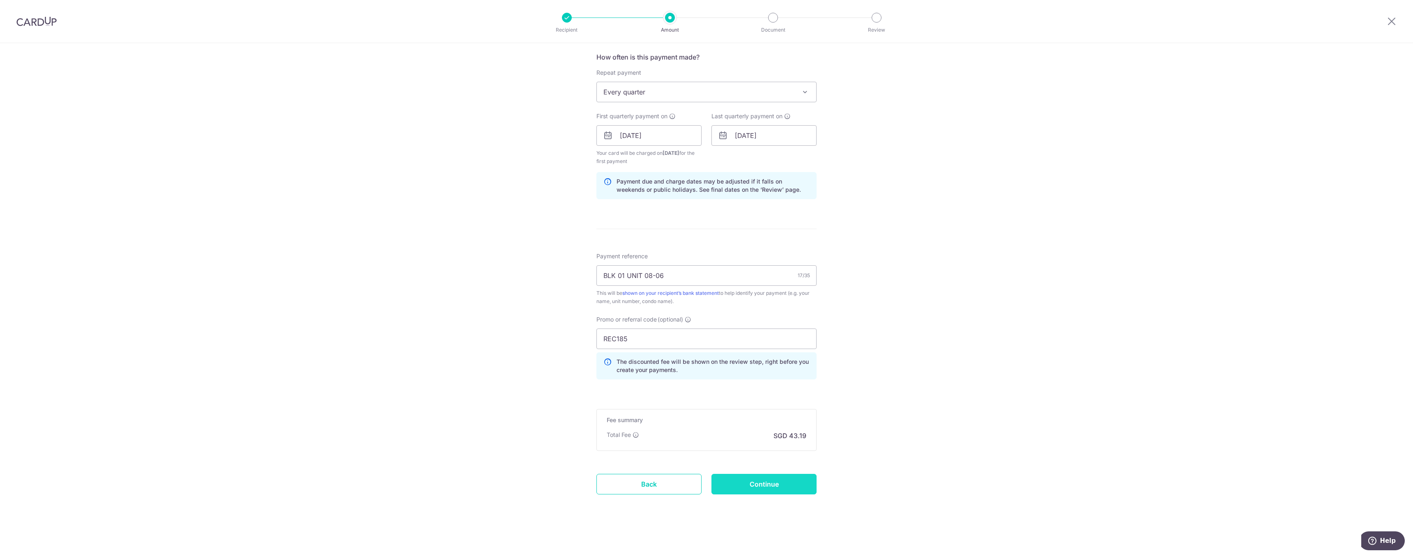
click at [784, 488] on input "Continue" at bounding box center [763, 484] width 105 height 21
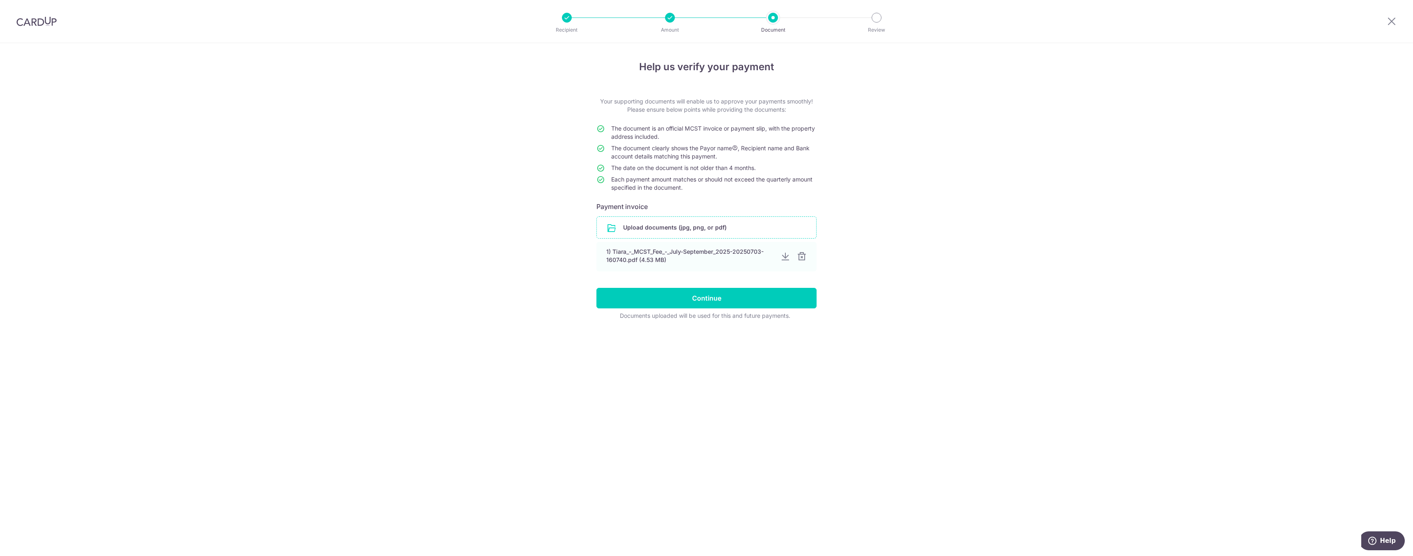
click at [763, 231] on input "file" at bounding box center [706, 227] width 219 height 21
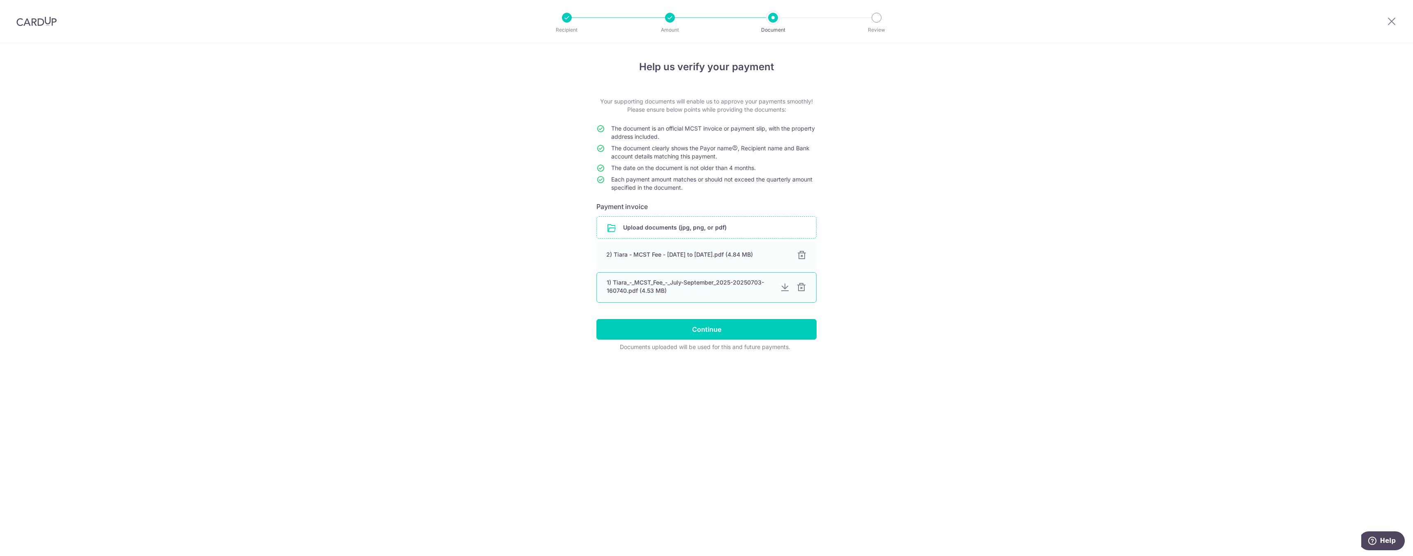
click at [802, 291] on div at bounding box center [801, 288] width 10 height 10
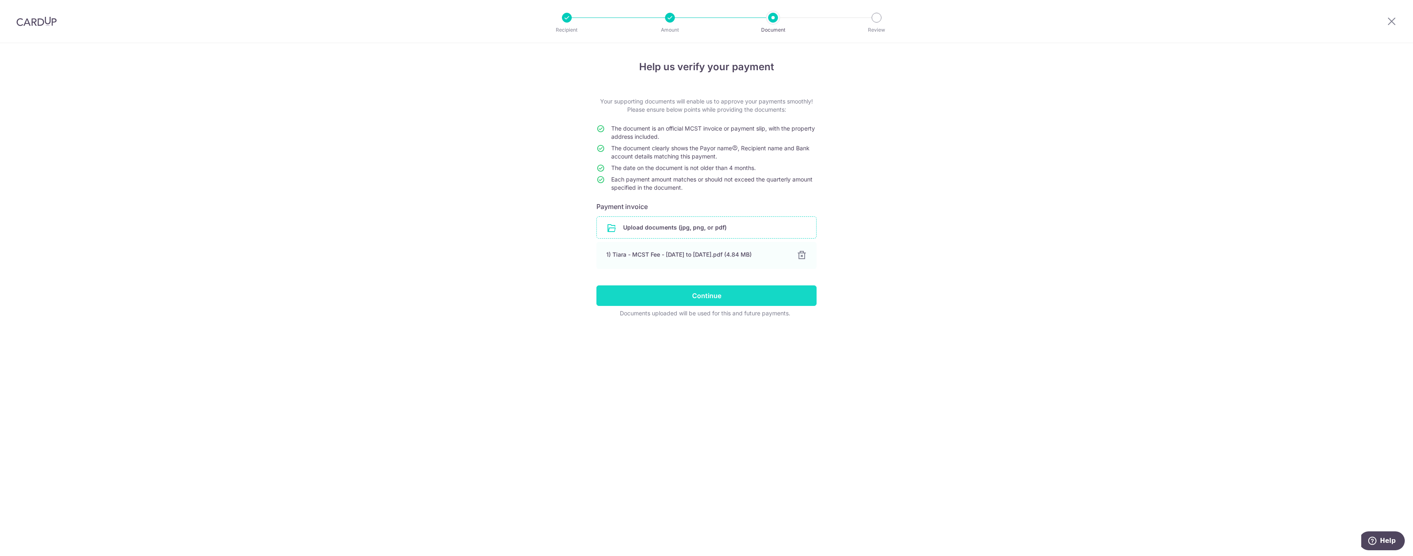
click at [795, 296] on input "Continue" at bounding box center [706, 295] width 220 height 21
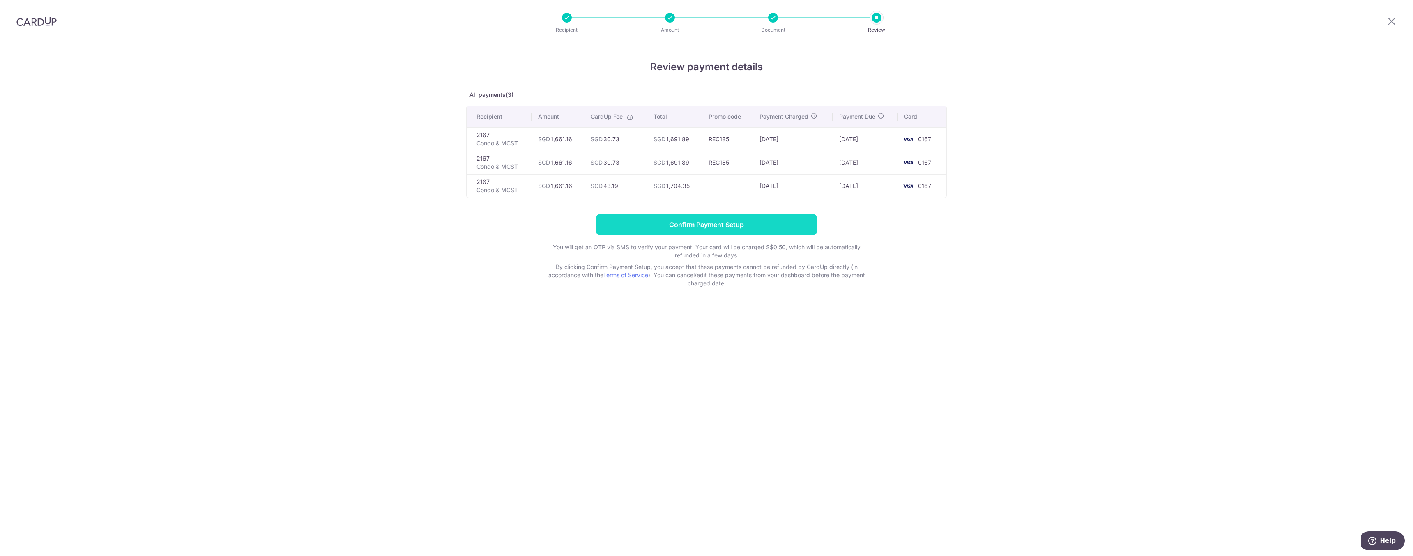
click at [751, 228] on input "Confirm Payment Setup" at bounding box center [706, 224] width 220 height 21
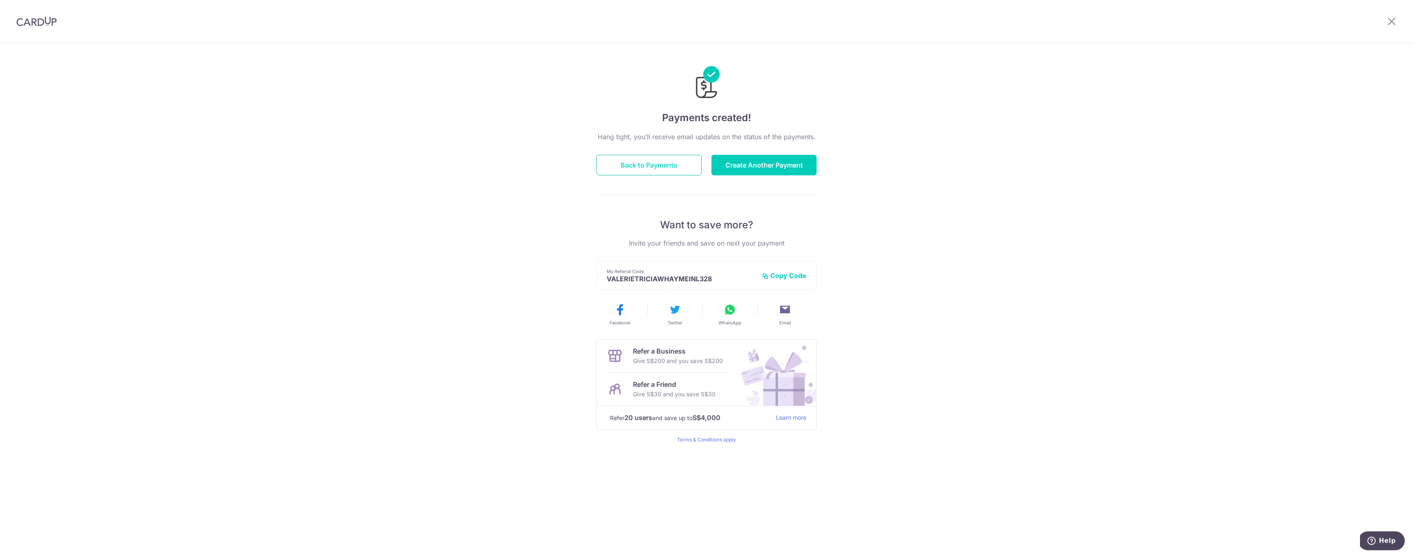
click at [660, 171] on button "Back to Payments" at bounding box center [648, 165] width 105 height 21
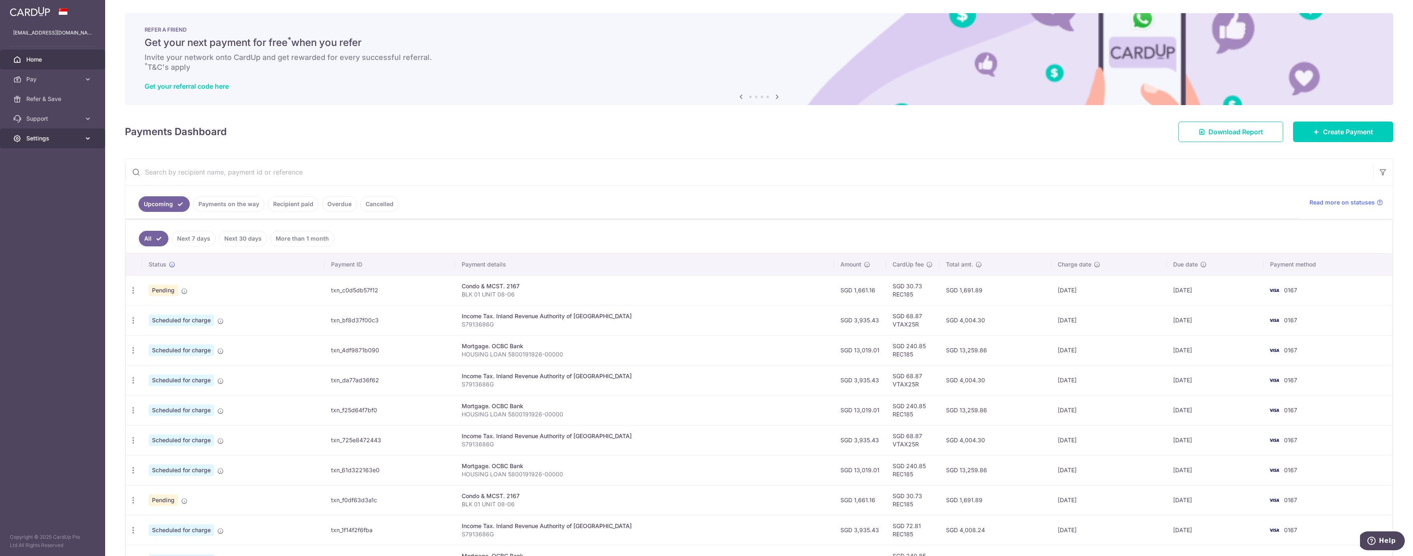
click at [90, 138] on icon at bounding box center [88, 138] width 8 height 8
click at [65, 181] on span "Logout" at bounding box center [53, 178] width 54 height 8
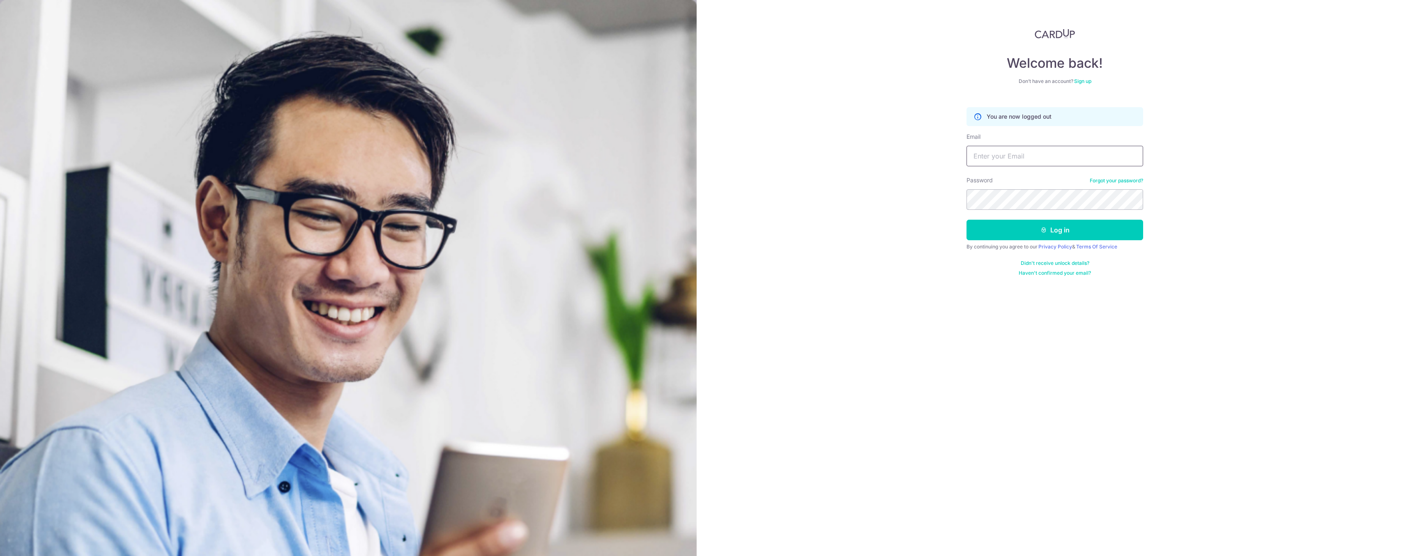
click at [1078, 156] on input "Email" at bounding box center [1054, 156] width 177 height 21
type input "[EMAIL_ADDRESS][DOMAIN_NAME]"
click at [1081, 230] on button "Log in" at bounding box center [1054, 230] width 177 height 21
